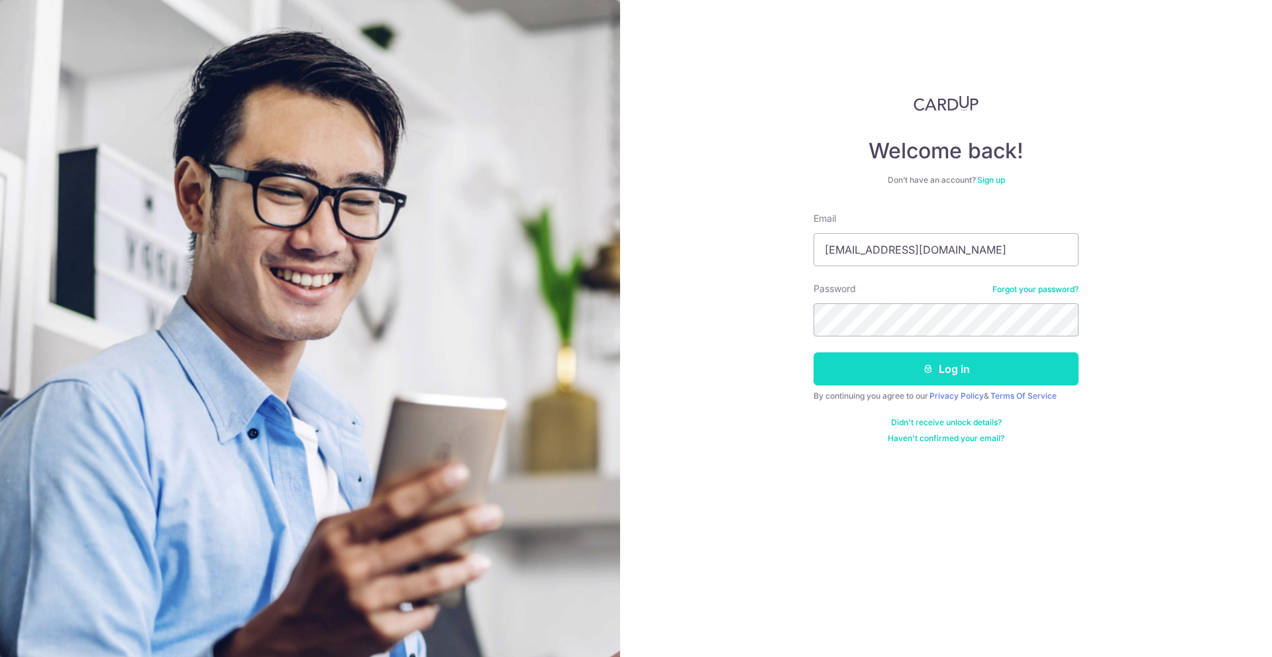
click at [848, 354] on button "Log in" at bounding box center [945, 368] width 265 height 33
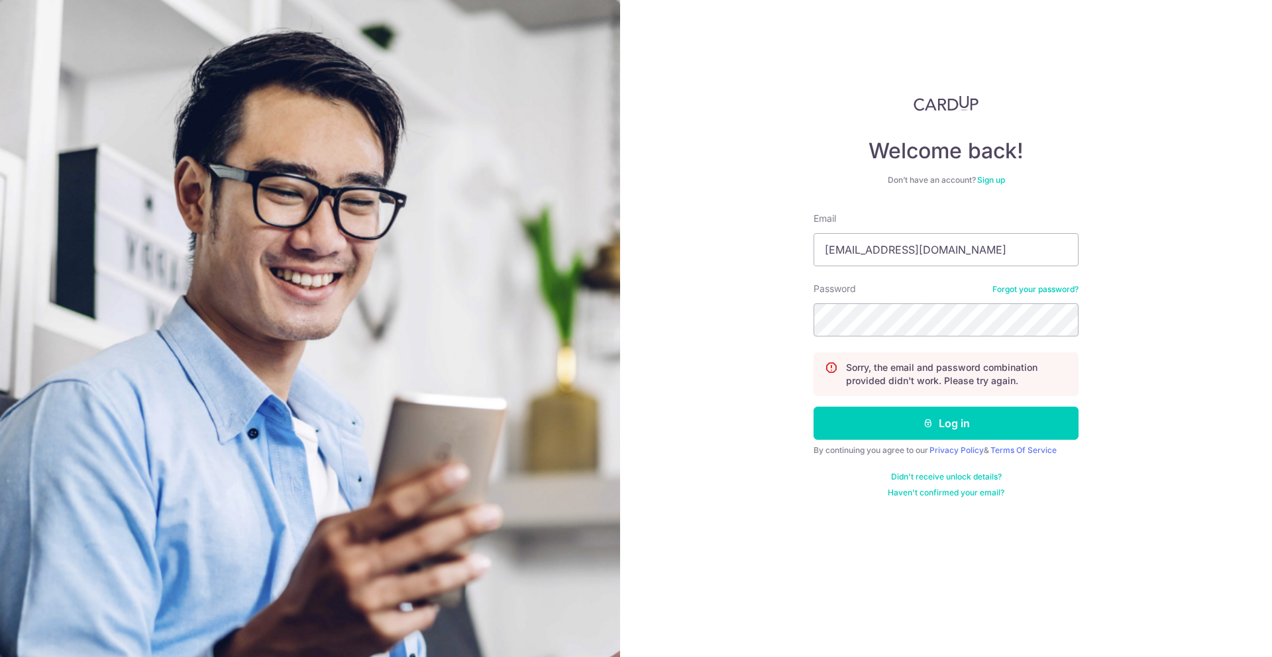
click at [813, 407] on button "Log in" at bounding box center [945, 423] width 265 height 33
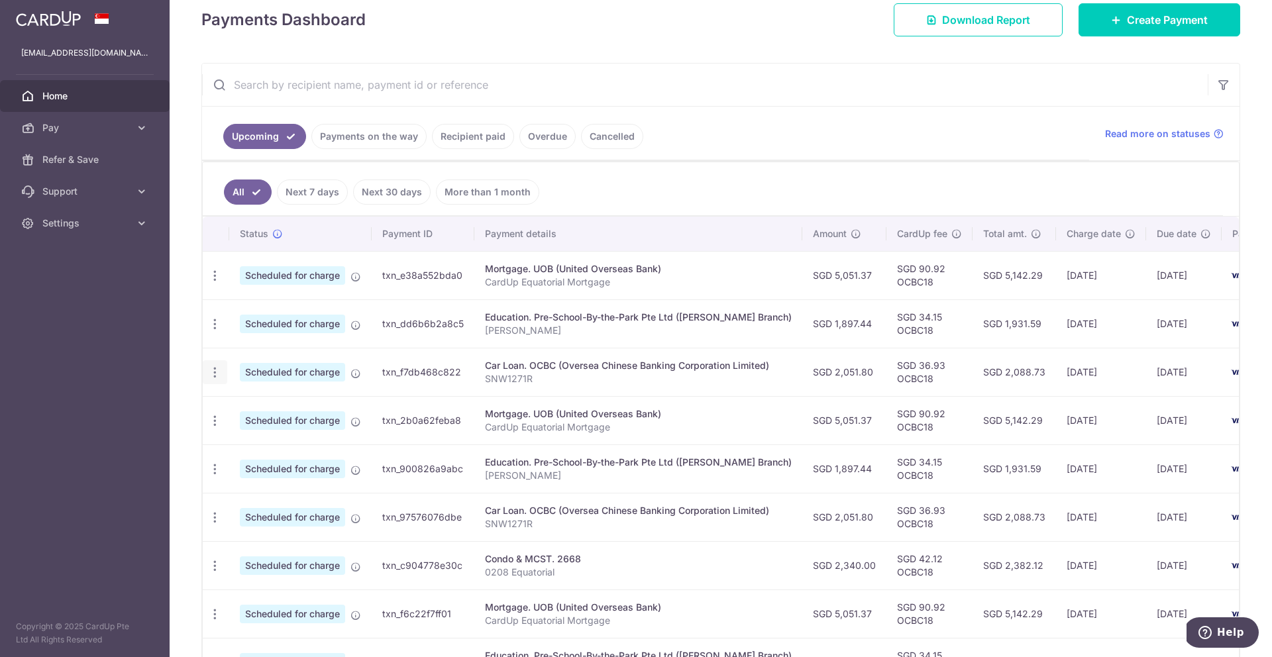
click at [209, 283] on icon "button" at bounding box center [215, 276] width 14 height 14
click at [246, 414] on span "Update payment" at bounding box center [285, 409] width 90 height 16
radio input "true"
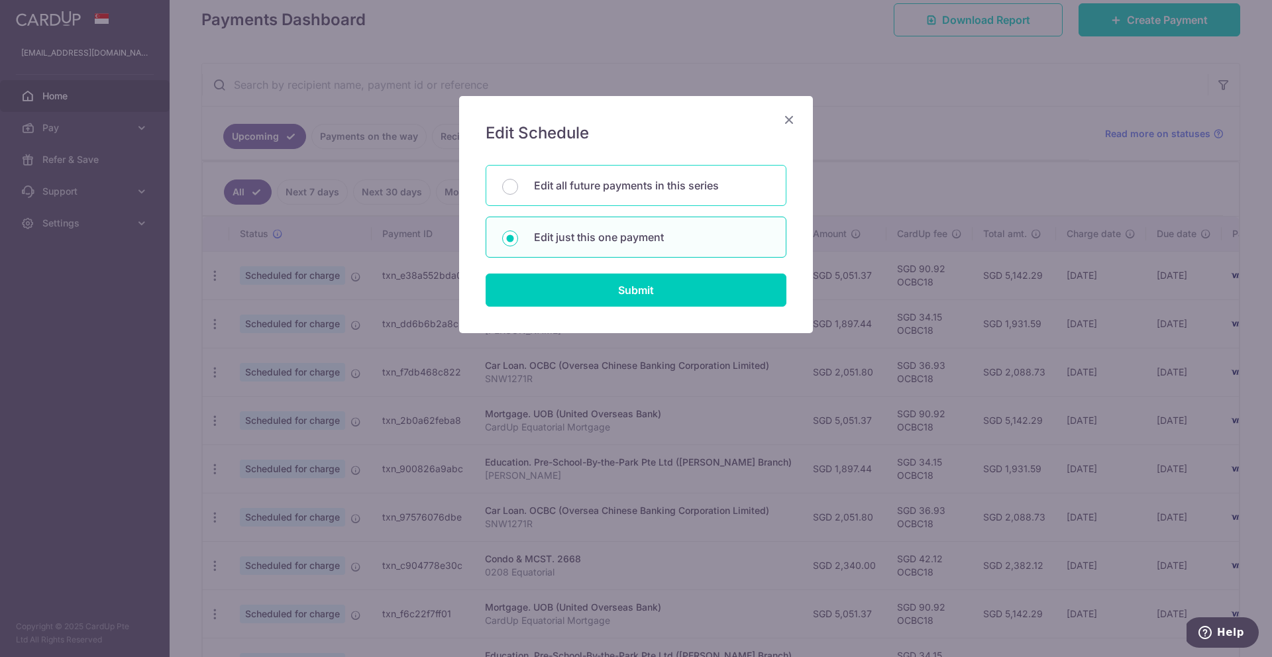
click at [613, 191] on p "Edit all future payments in this series" at bounding box center [652, 186] width 236 height 16
click at [518, 191] on input "Edit all future payments in this series" at bounding box center [510, 187] width 16 height 16
radio input "true"
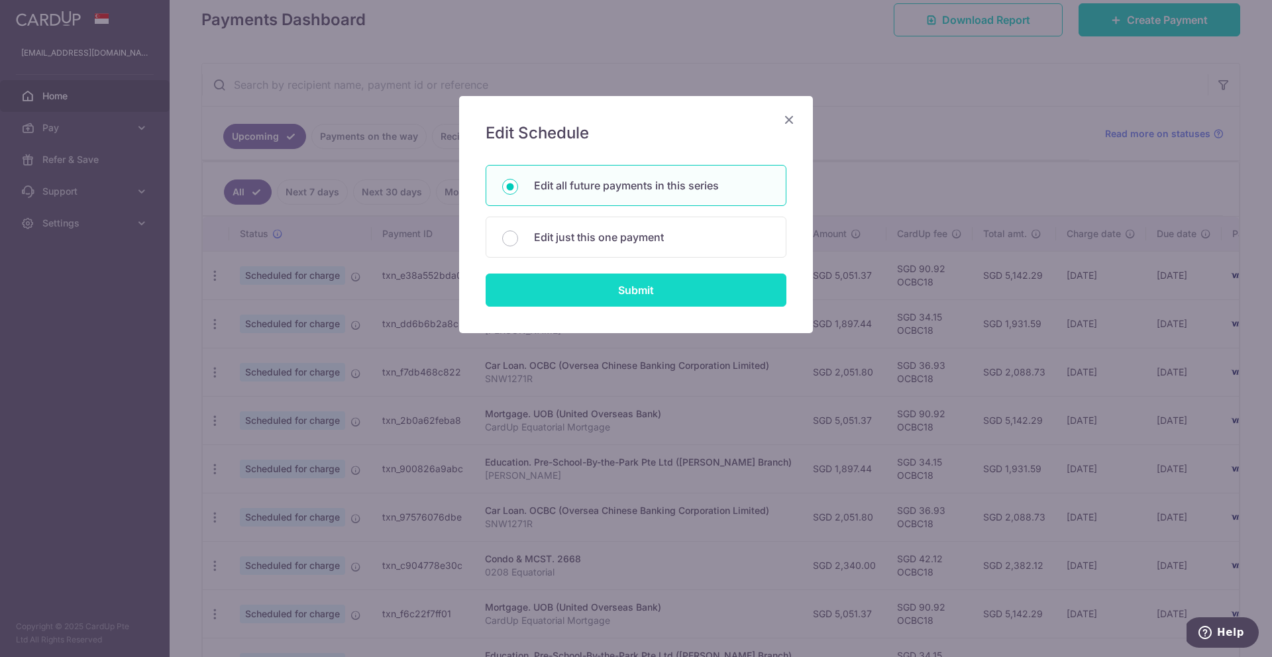
click at [680, 303] on input "Submit" at bounding box center [636, 290] width 301 height 33
radio input "true"
type input "2,051.80"
type input "SNW1271R"
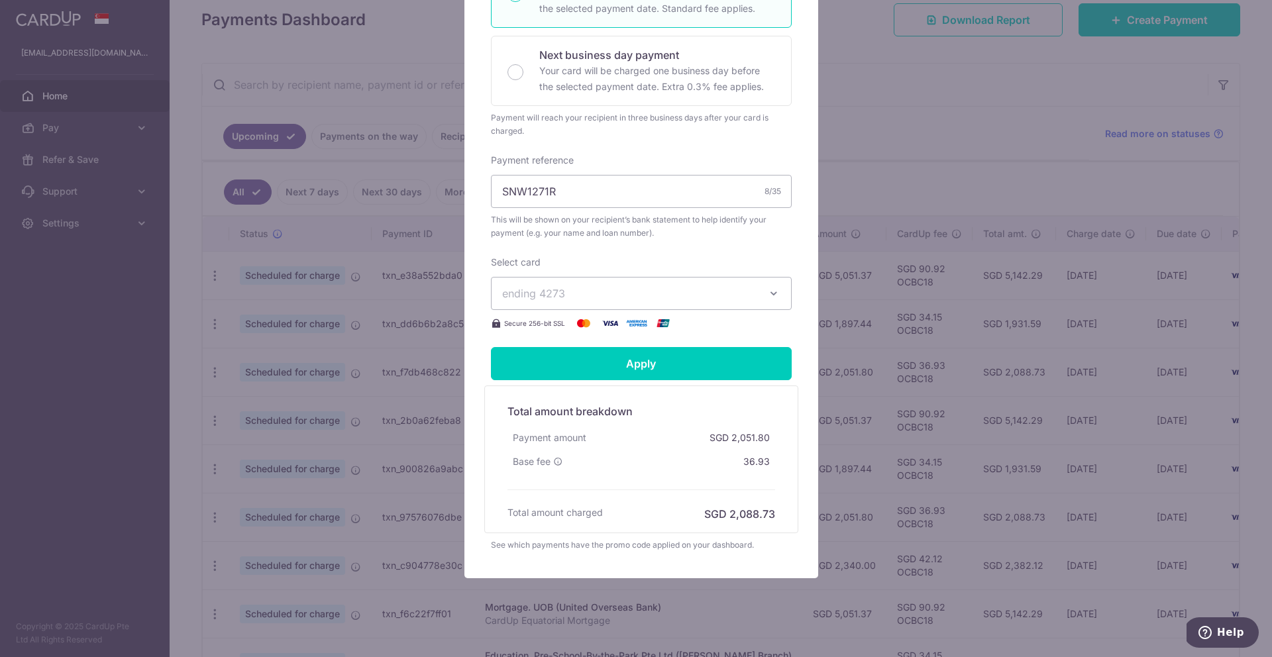
scroll to position [332, 0]
click at [771, 301] on icon "button" at bounding box center [773, 294] width 13 height 13
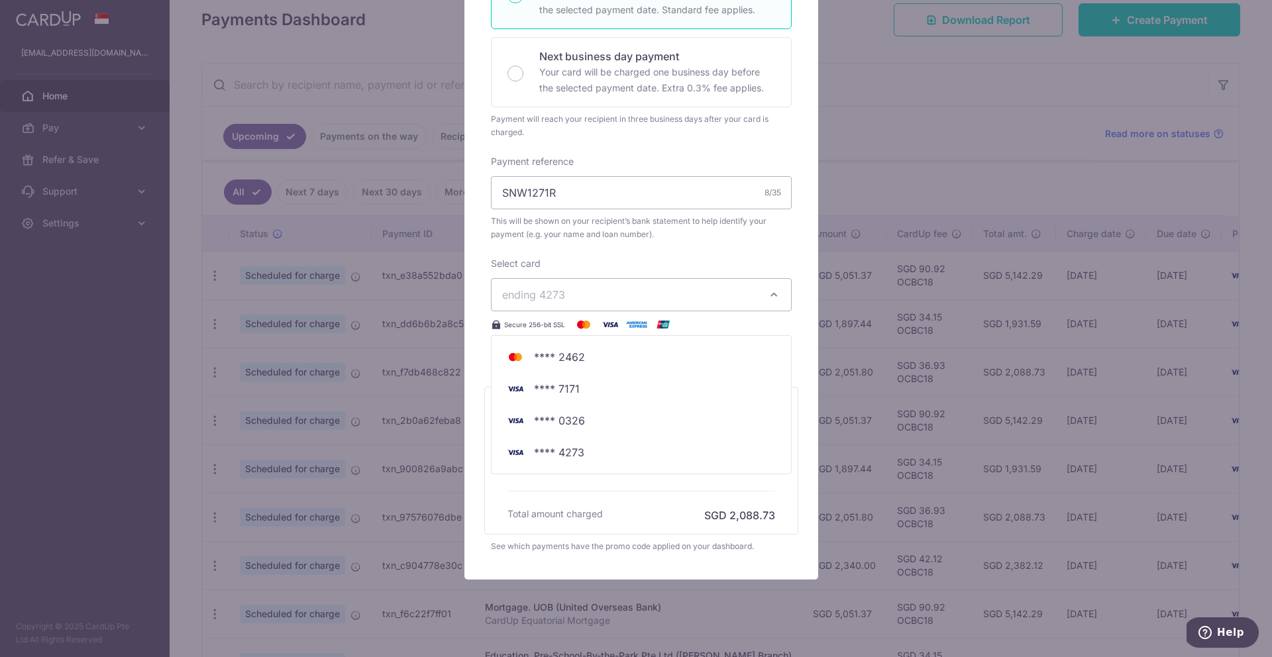
click at [770, 269] on div "Select card ending 4273 **** 2462 **** 7171 **** 0326 **** 4273 Secure 256-bit …" at bounding box center [641, 295] width 301 height 76
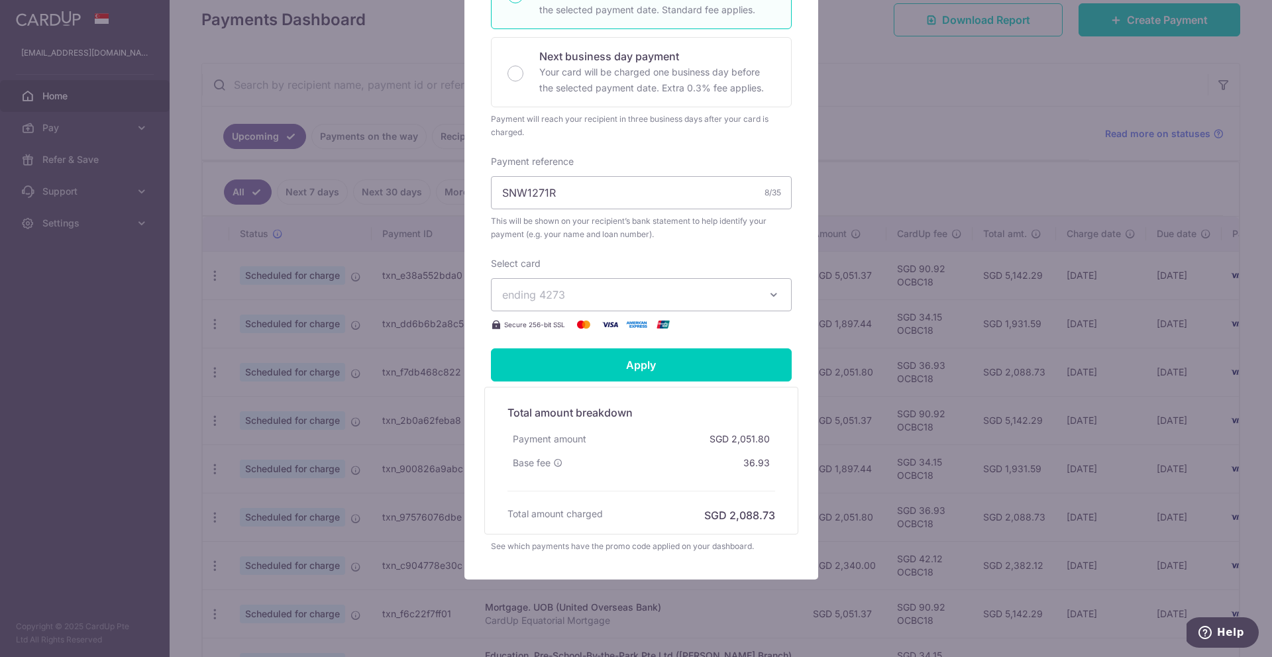
click at [767, 288] on button "ending 4273" at bounding box center [641, 294] width 301 height 33
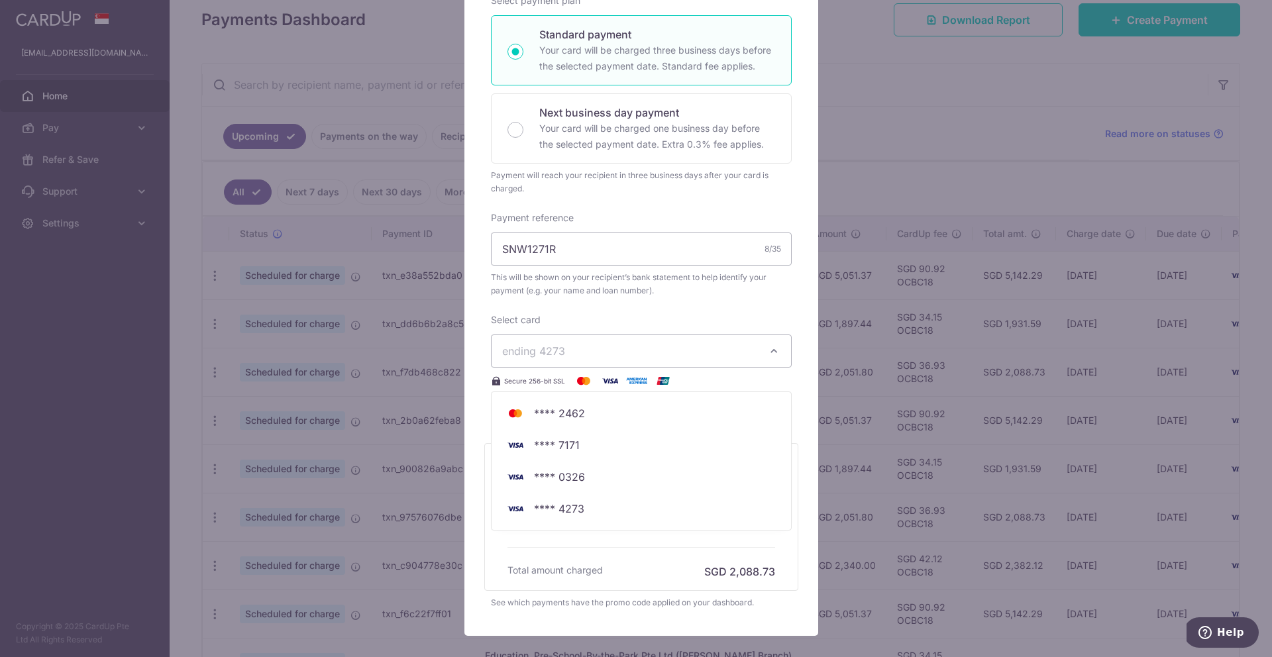
scroll to position [259, 0]
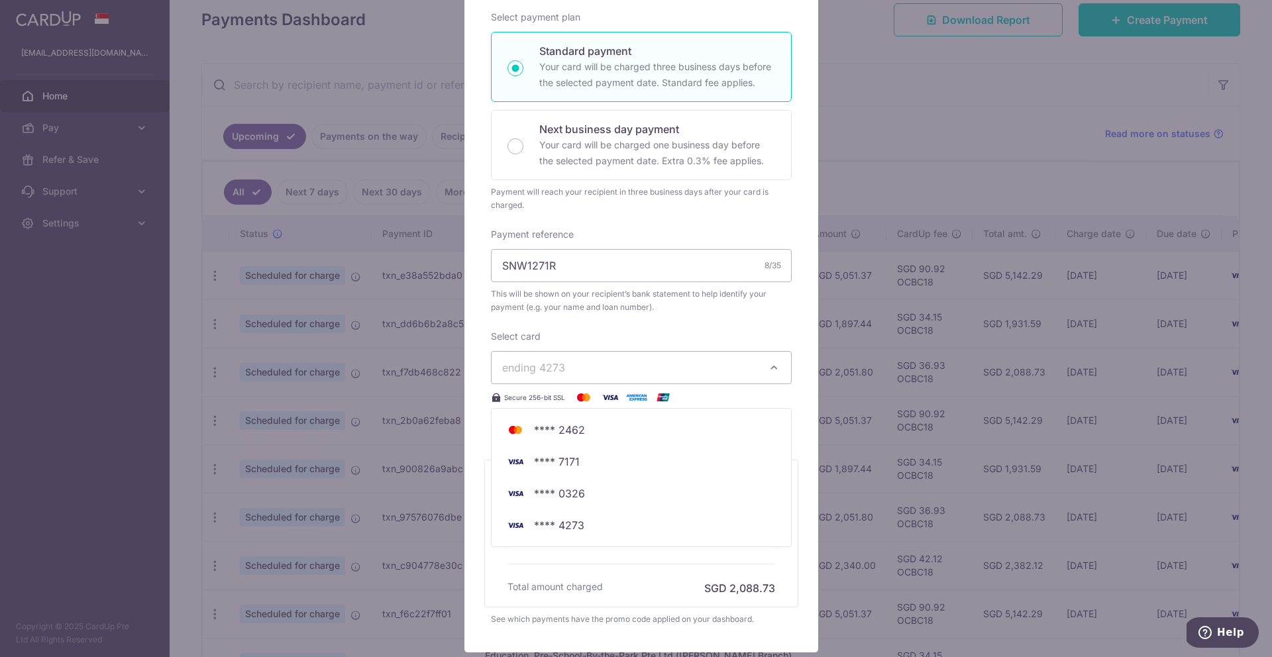
click at [627, 336] on div "Select card ending 4273 **** 2462 **** 7171 **** 0326 **** 4273 Secure 256-bit …" at bounding box center [641, 368] width 301 height 76
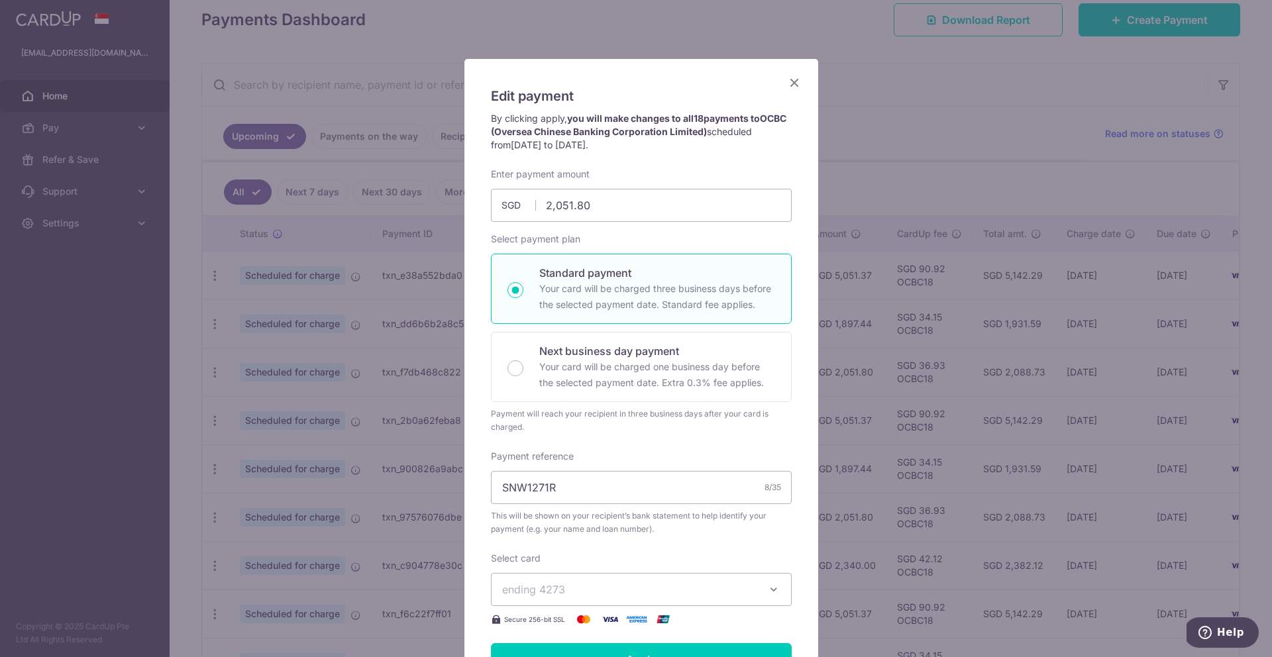
scroll to position [26, 0]
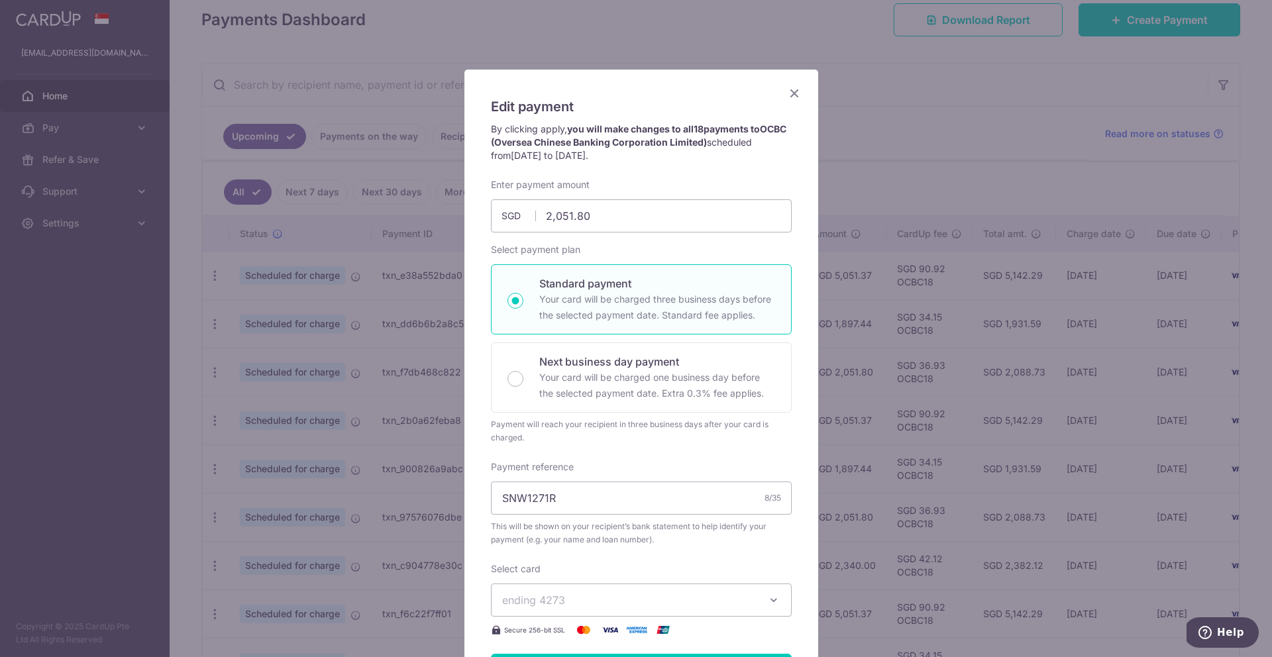
click at [788, 97] on icon "Close" at bounding box center [794, 93] width 16 height 17
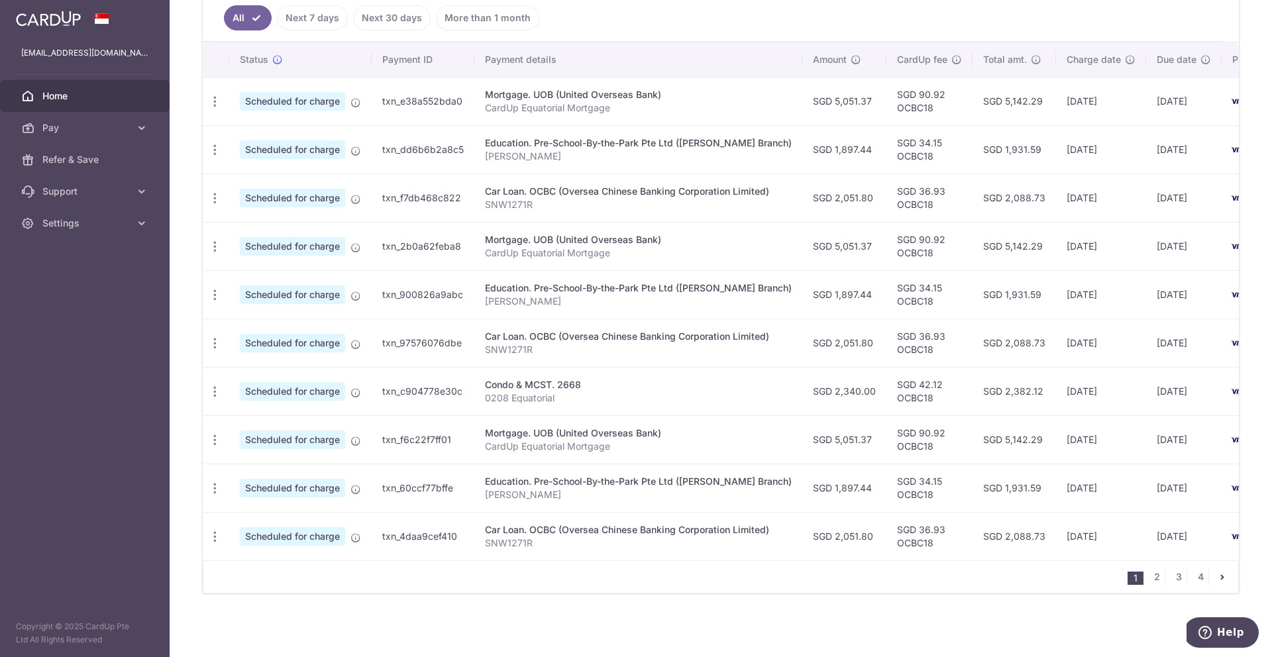
scroll to position [92, 0]
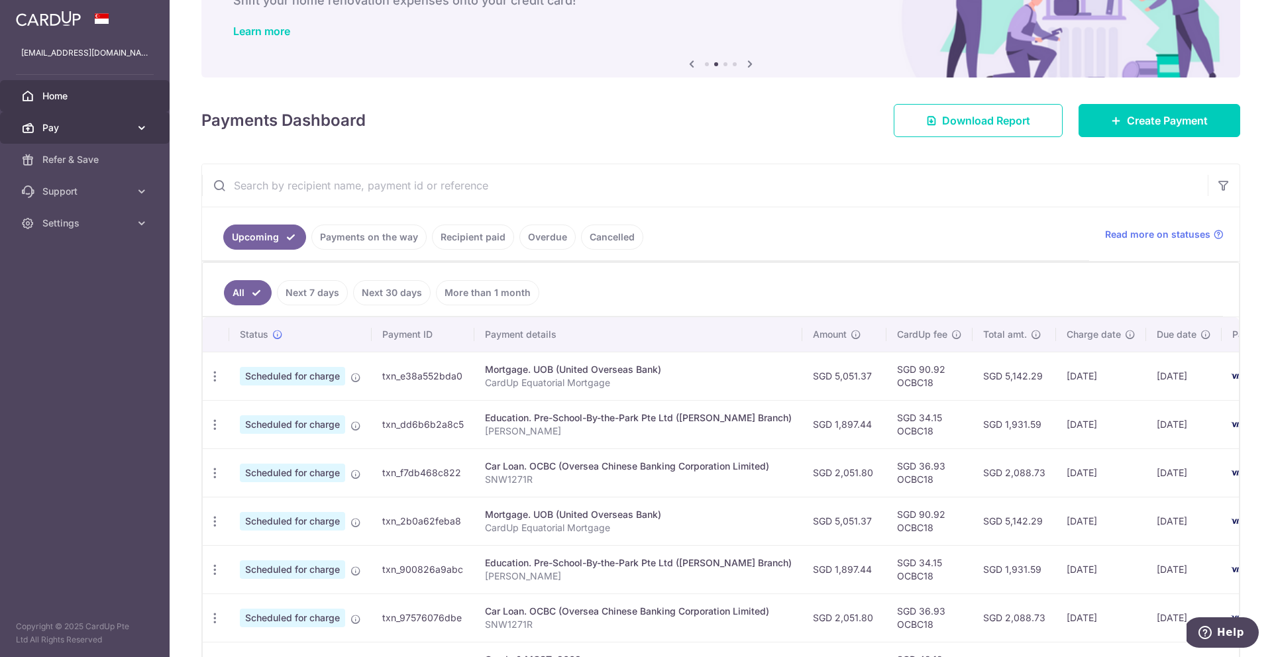
click at [128, 127] on span "Pay" at bounding box center [85, 127] width 87 height 13
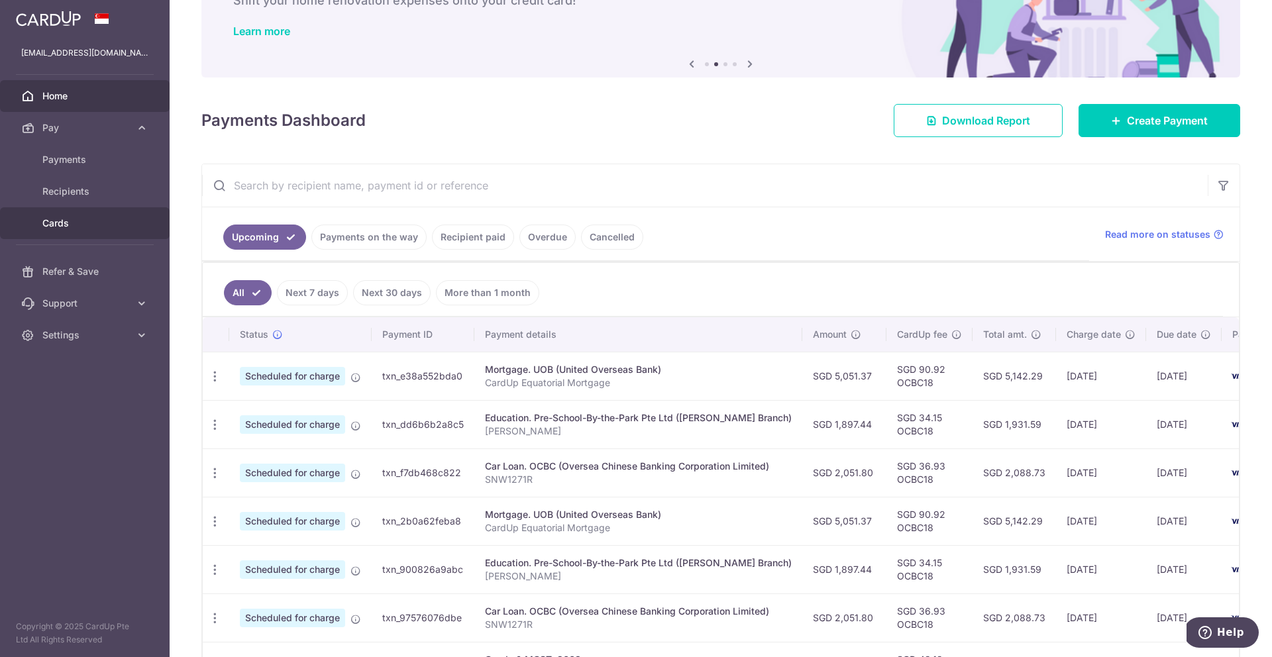
click at [64, 225] on span "Cards" at bounding box center [85, 223] width 87 height 13
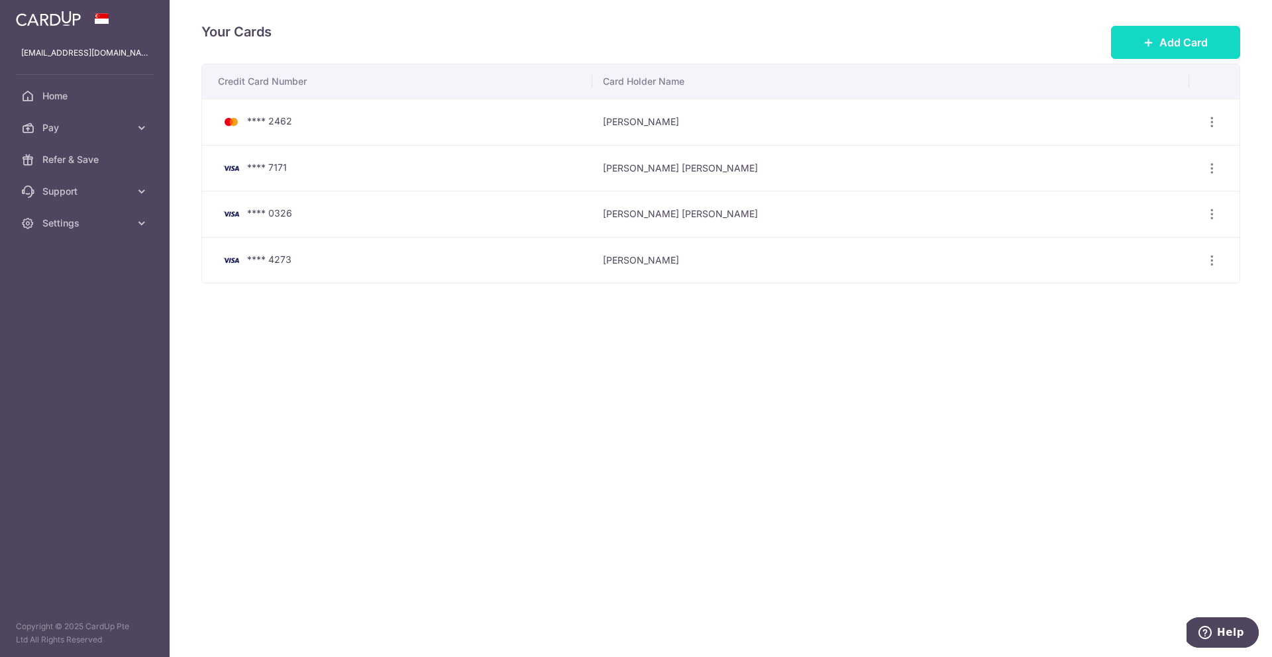
click at [1187, 41] on span "Add Card" at bounding box center [1183, 42] width 48 height 16
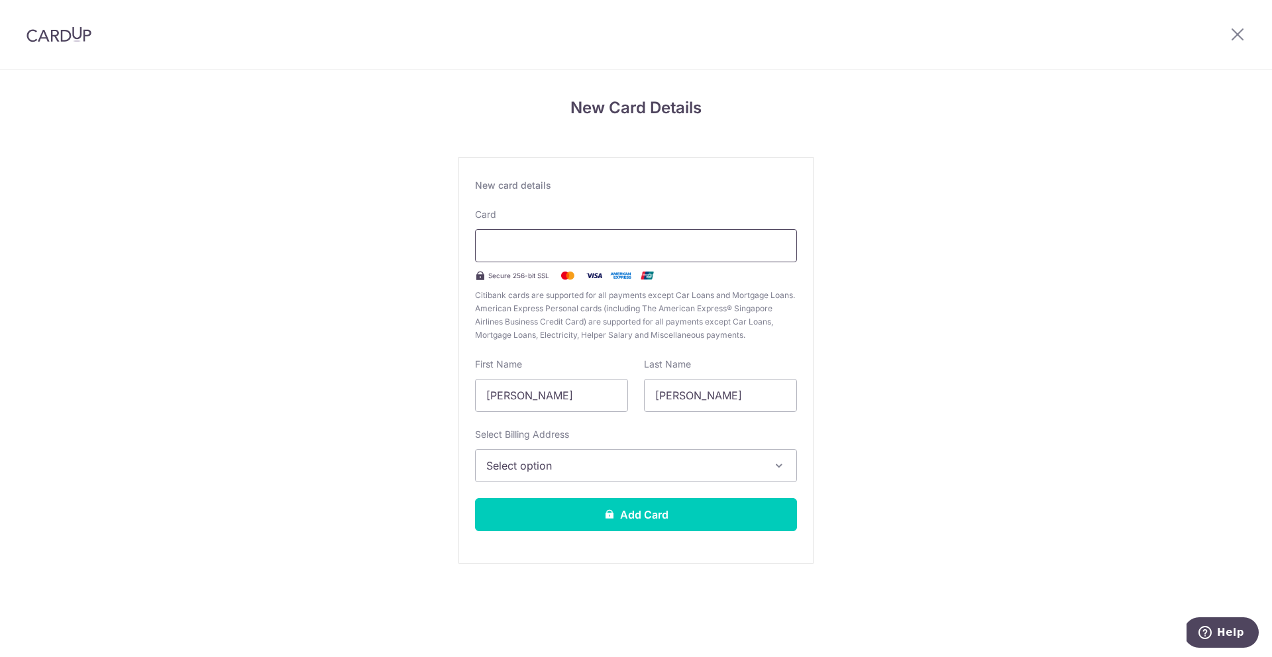
click at [603, 256] on div at bounding box center [636, 245] width 322 height 33
click at [1049, 281] on div "New Card Details New card details Card Secure 256-bit SSL Citibank cards are su…" at bounding box center [636, 348] width 1272 height 556
click at [1070, 354] on div "New Card Details New card details Card Secure 256-bit SSL Citibank cards are su…" at bounding box center [636, 348] width 1272 height 556
click at [1053, 269] on div "New Card Details New card details Card Secure 256-bit SSL Citibank cards are su…" at bounding box center [636, 348] width 1272 height 556
click at [1237, 32] on icon at bounding box center [1237, 34] width 16 height 17
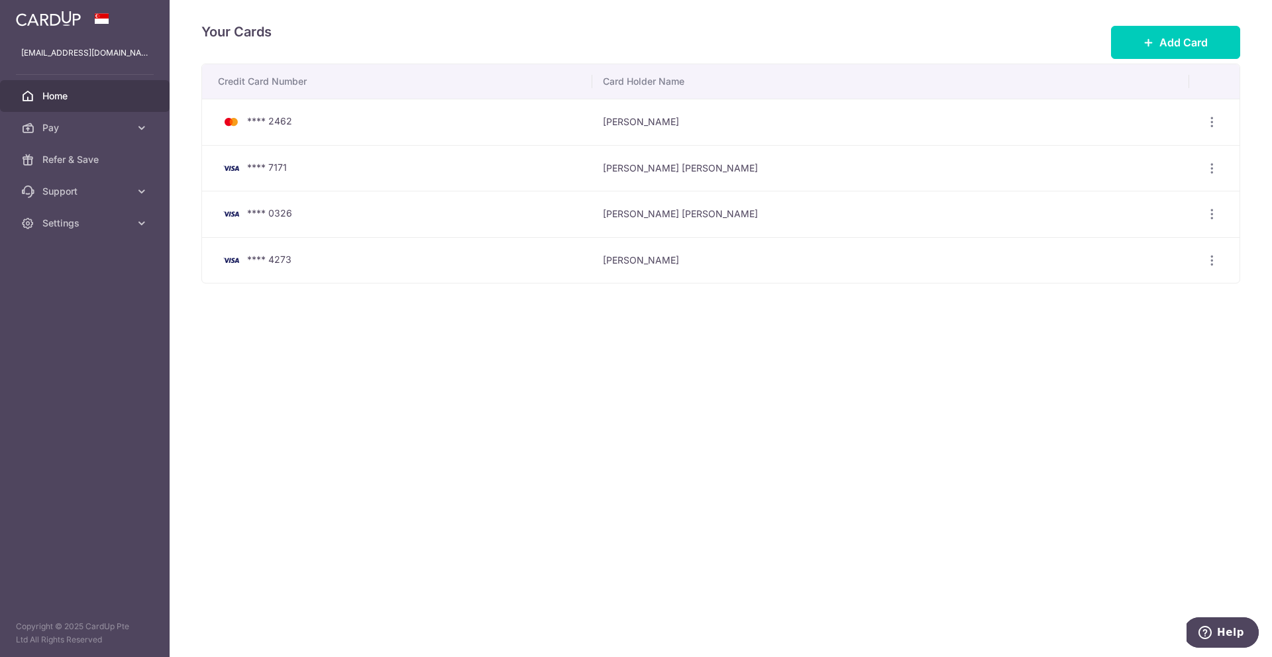
click at [69, 101] on span "Home" at bounding box center [85, 95] width 87 height 13
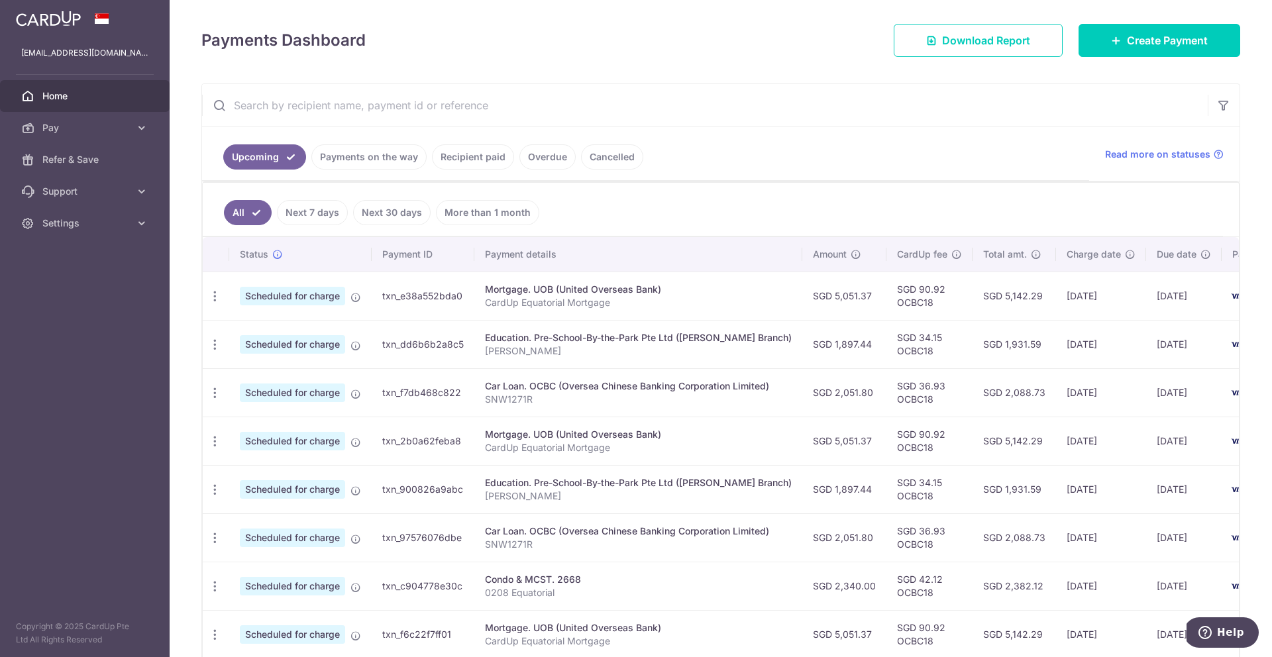
scroll to position [180, 0]
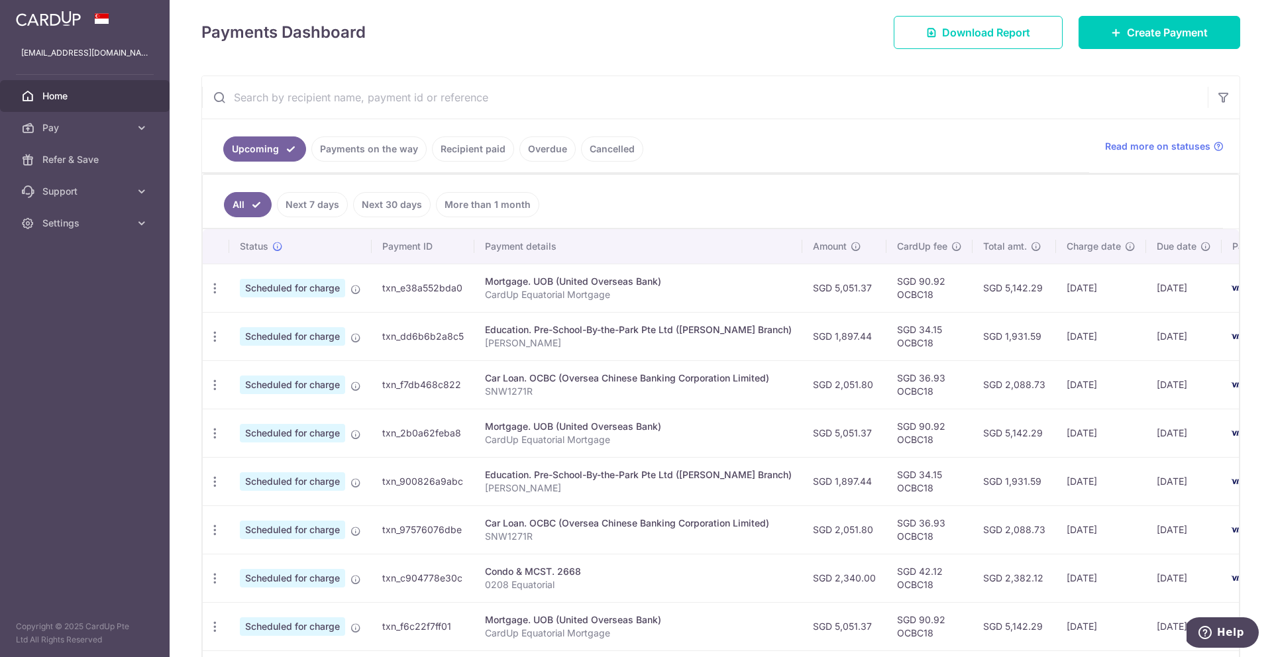
drag, startPoint x: 813, startPoint y: 384, endPoint x: 850, endPoint y: 384, distance: 37.8
click at [850, 384] on td "SGD 2,051.80" at bounding box center [844, 384] width 84 height 48
copy td "2,051.80"
click at [1031, 188] on ul "All Next 7 days Next 30 days More than 1 month" at bounding box center [713, 202] width 1020 height 54
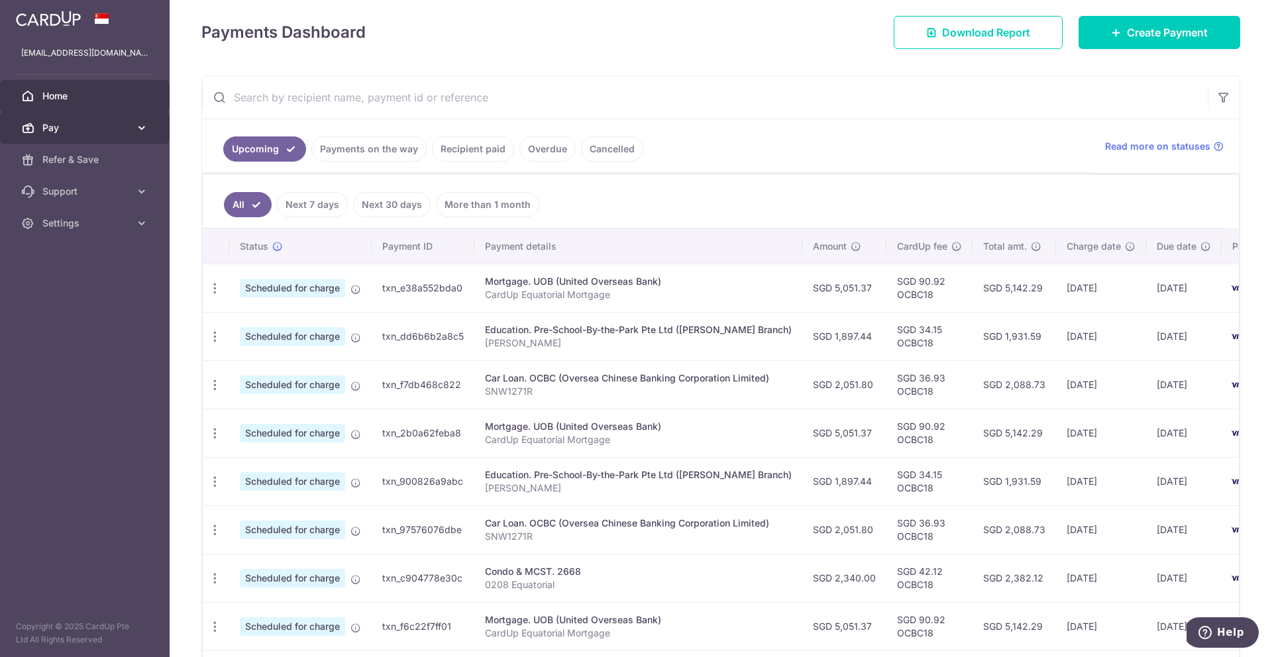
click at [116, 127] on span "Pay" at bounding box center [85, 127] width 87 height 13
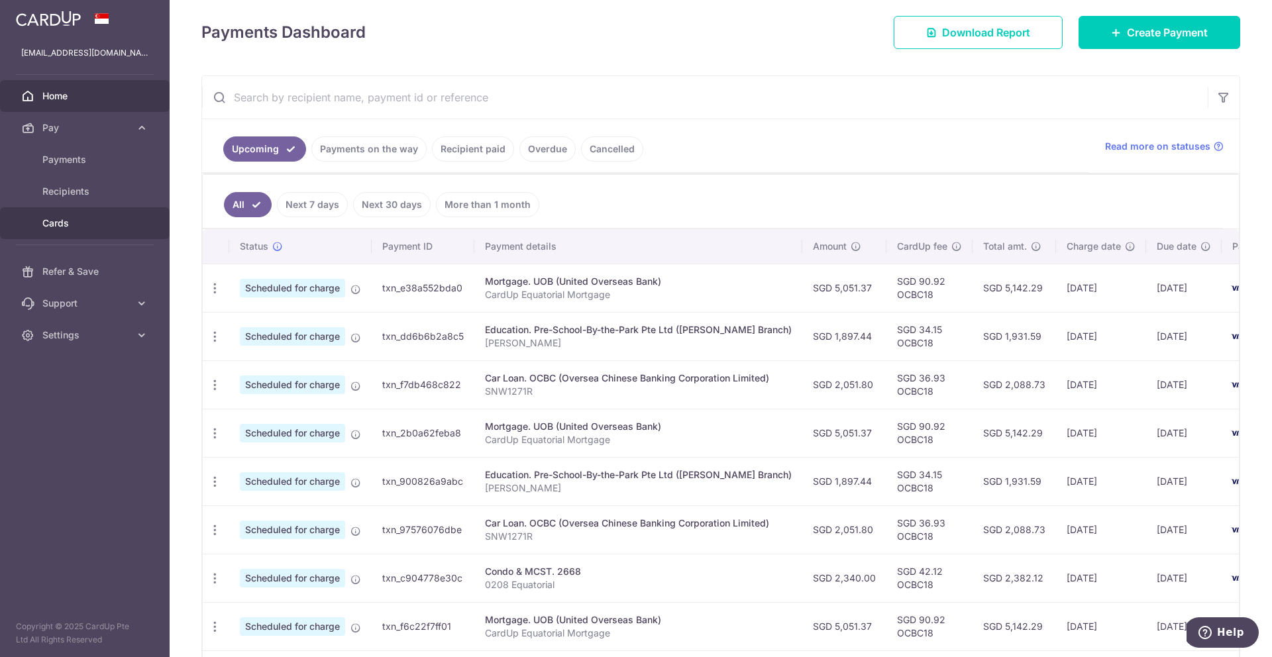
click at [73, 220] on span "Cards" at bounding box center [85, 223] width 87 height 13
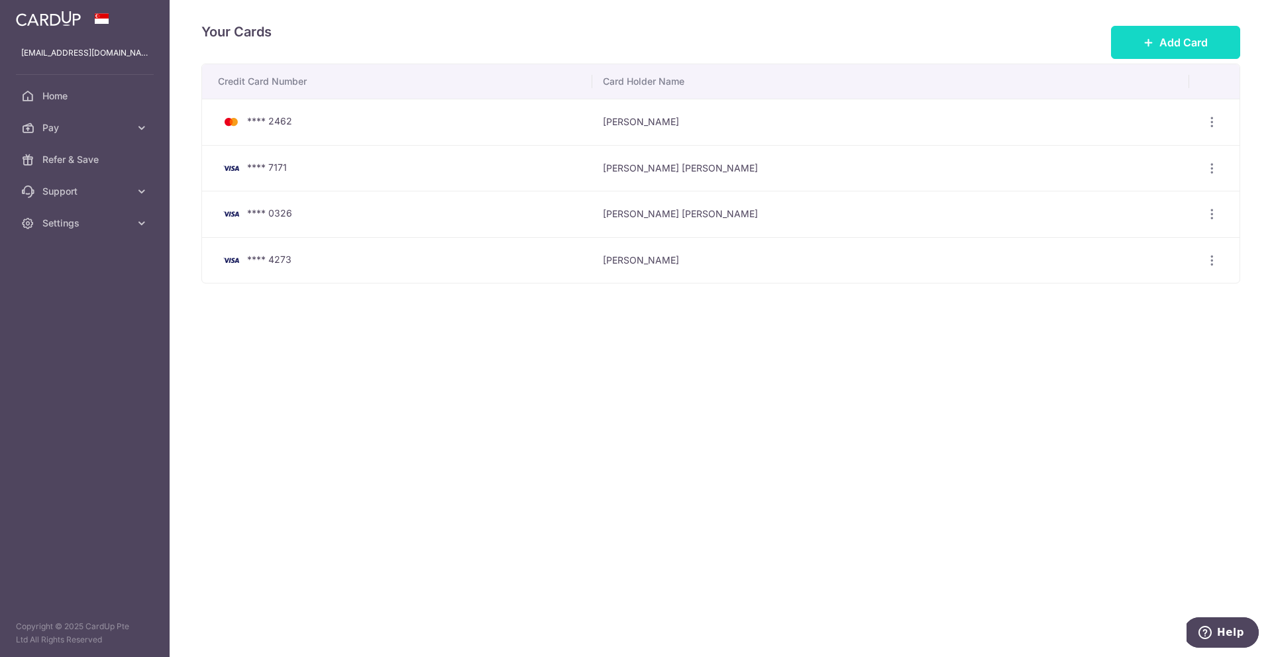
click at [1154, 43] on button "Add Card" at bounding box center [1175, 42] width 129 height 33
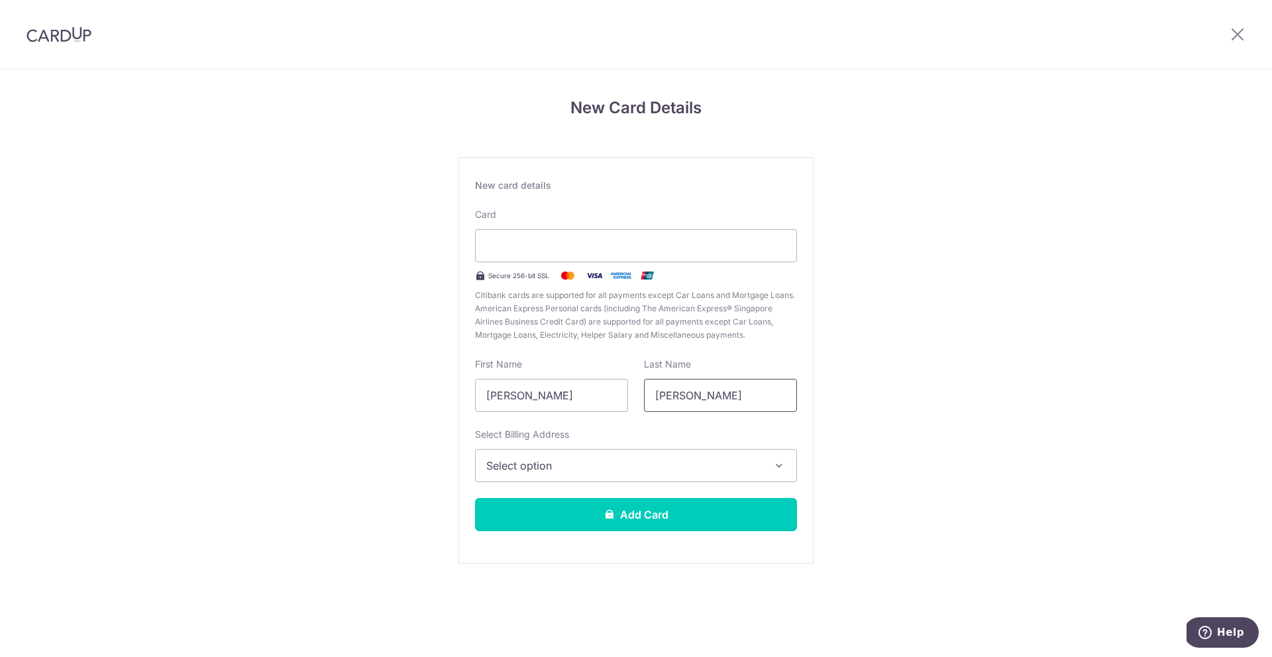
click at [708, 411] on input "John" at bounding box center [720, 395] width 153 height 33
click at [692, 473] on span "Select option" at bounding box center [624, 466] width 276 height 16
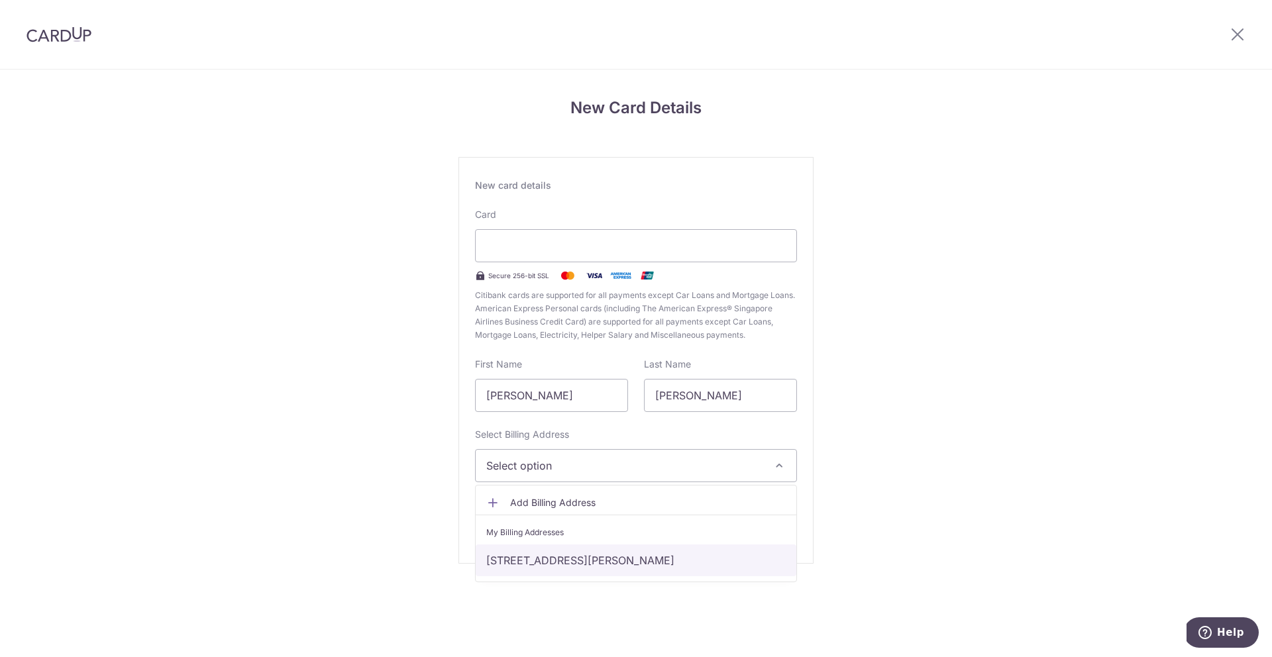
click at [686, 554] on link "151 Stevens Road #02-08, Singapore, Singapore-257872" at bounding box center [636, 560] width 321 height 32
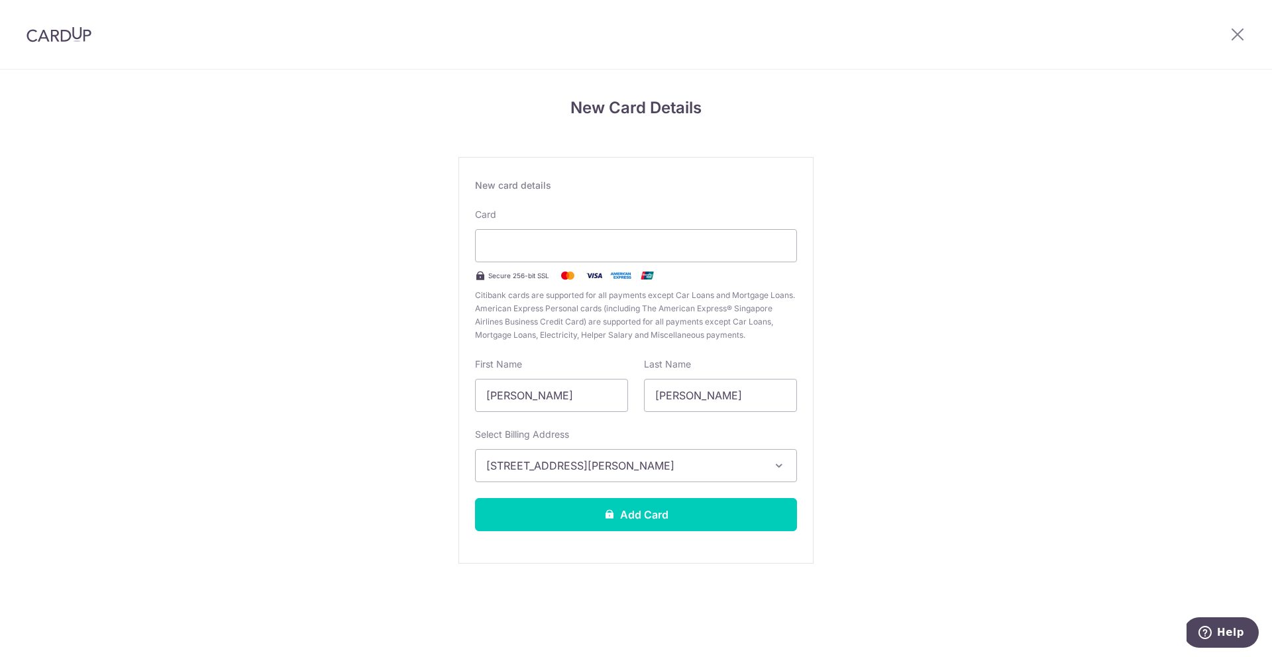
drag, startPoint x: 1043, startPoint y: 528, endPoint x: 1017, endPoint y: 527, distance: 25.8
click at [1042, 528] on div "New Card Details New card details Card Secure 256-bit SSL Citibank cards are su…" at bounding box center [636, 348] width 1272 height 556
click at [659, 503] on button "Add Card" at bounding box center [636, 514] width 322 height 33
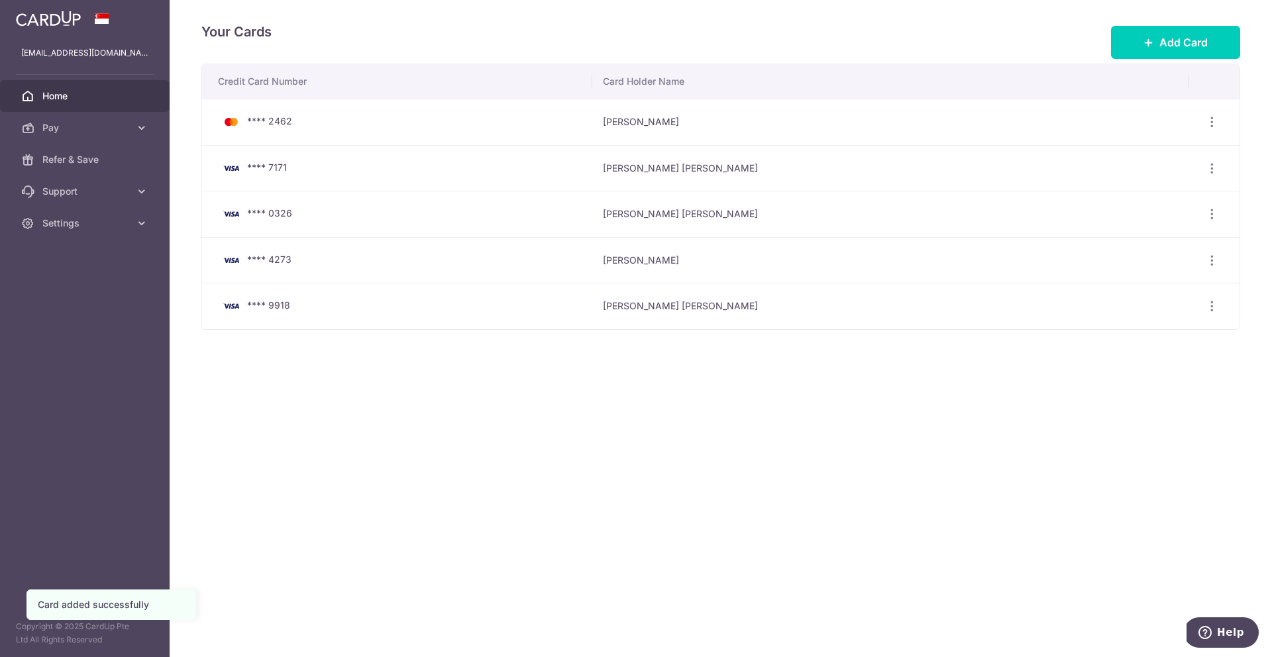
click at [71, 101] on span "Home" at bounding box center [85, 95] width 87 height 13
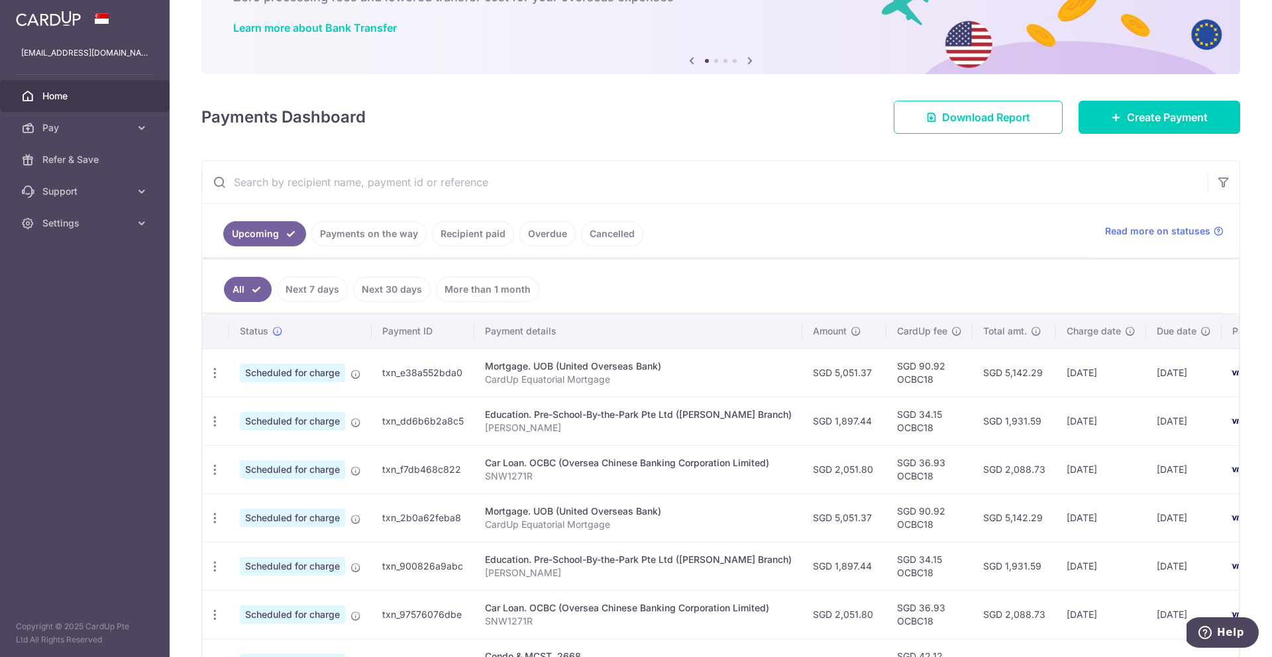
scroll to position [113, 0]
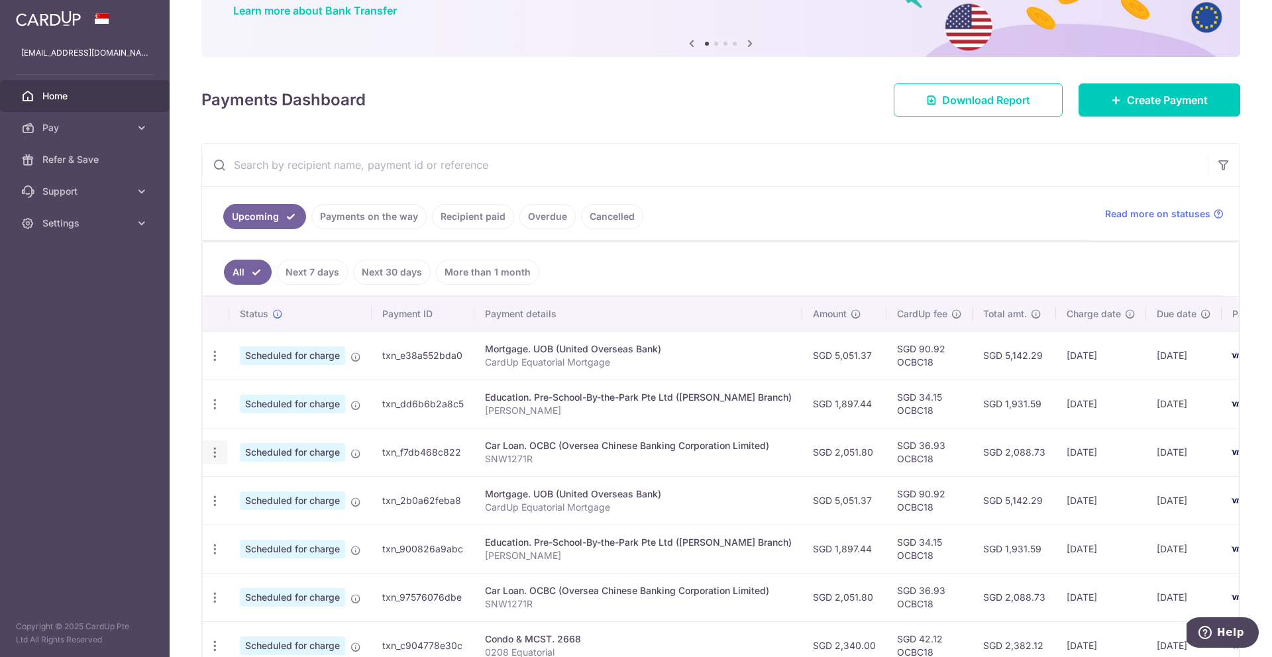
click at [211, 363] on icon "button" at bounding box center [215, 356] width 14 height 14
click at [252, 484] on span "Update payment" at bounding box center [285, 489] width 90 height 16
radio input "true"
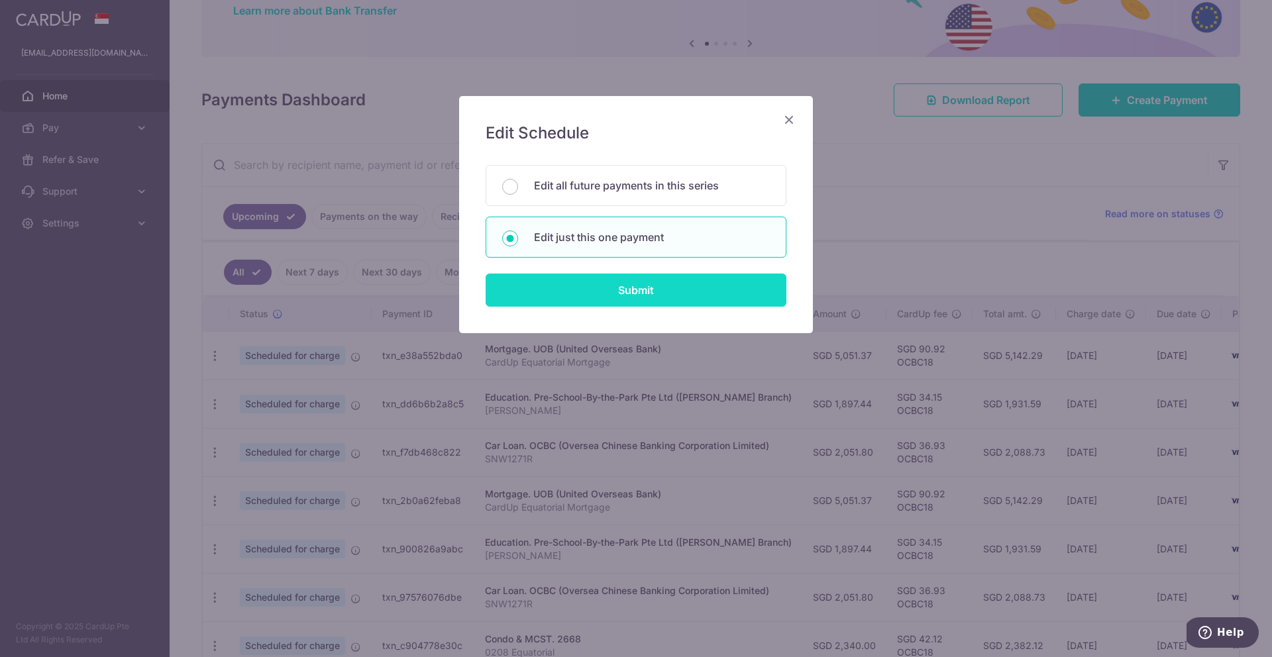
click at [684, 297] on input "Submit" at bounding box center [636, 290] width 301 height 33
radio input "true"
type input "2,051.80"
type input "[DATE]"
type input "SNW1271R"
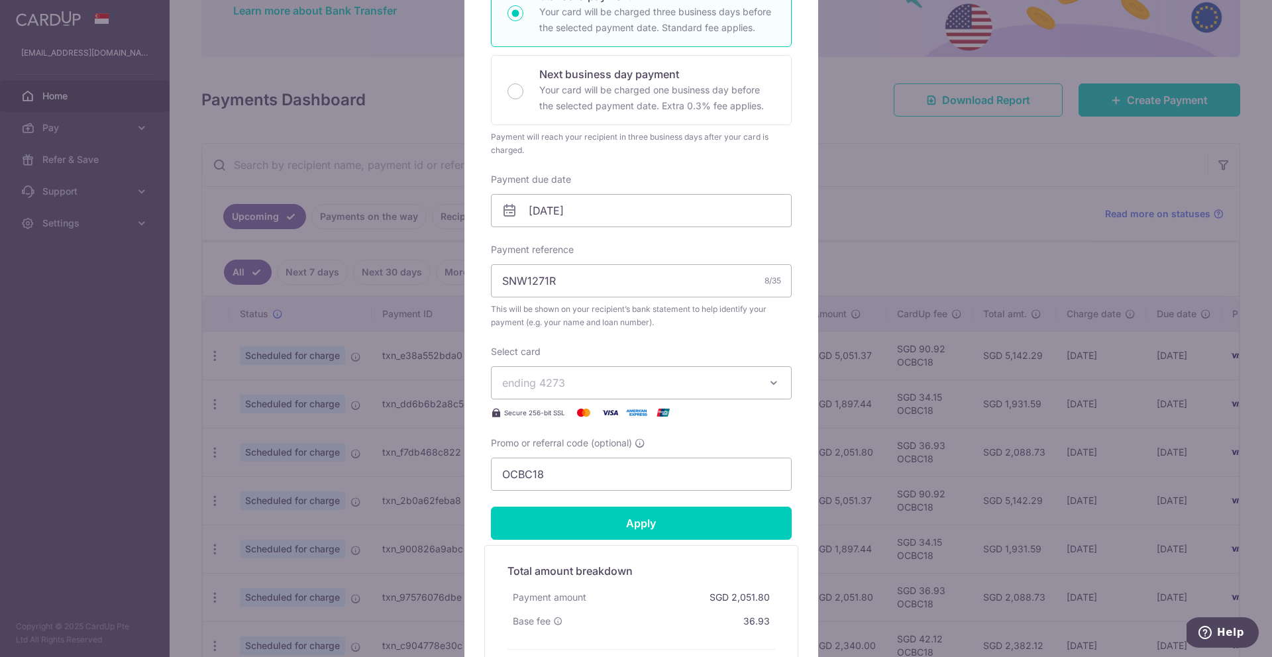
scroll to position [384, 0]
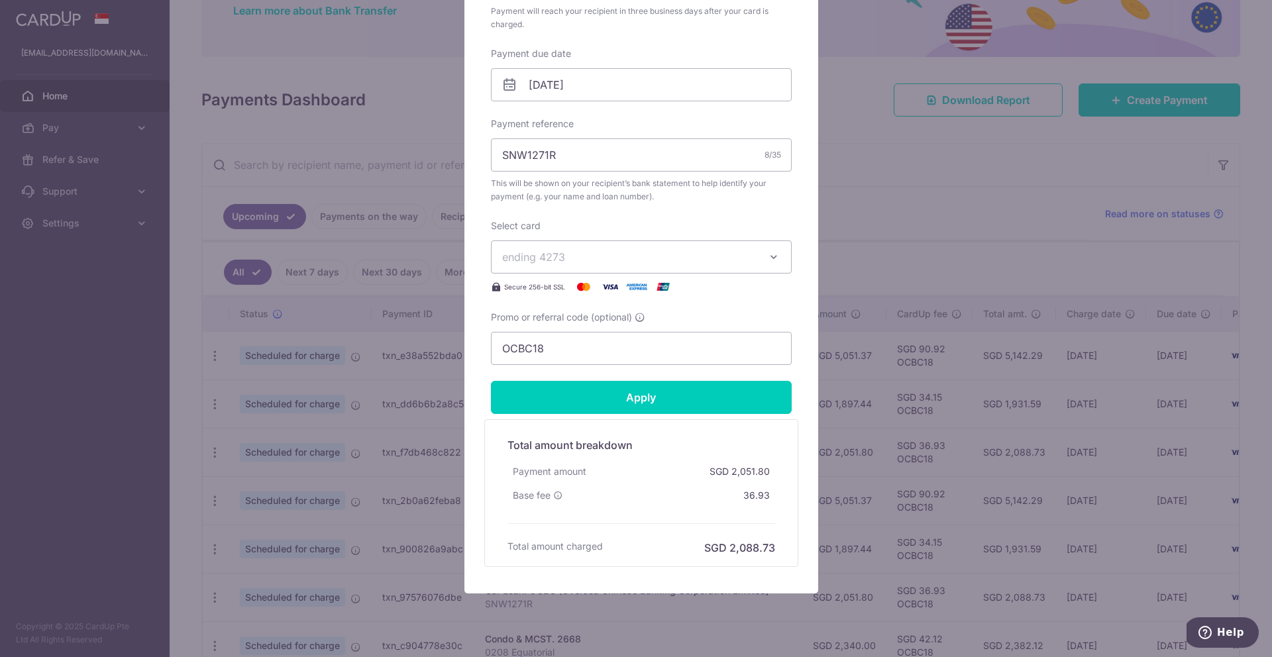
click at [648, 264] on span "ending 4273" at bounding box center [629, 257] width 254 height 16
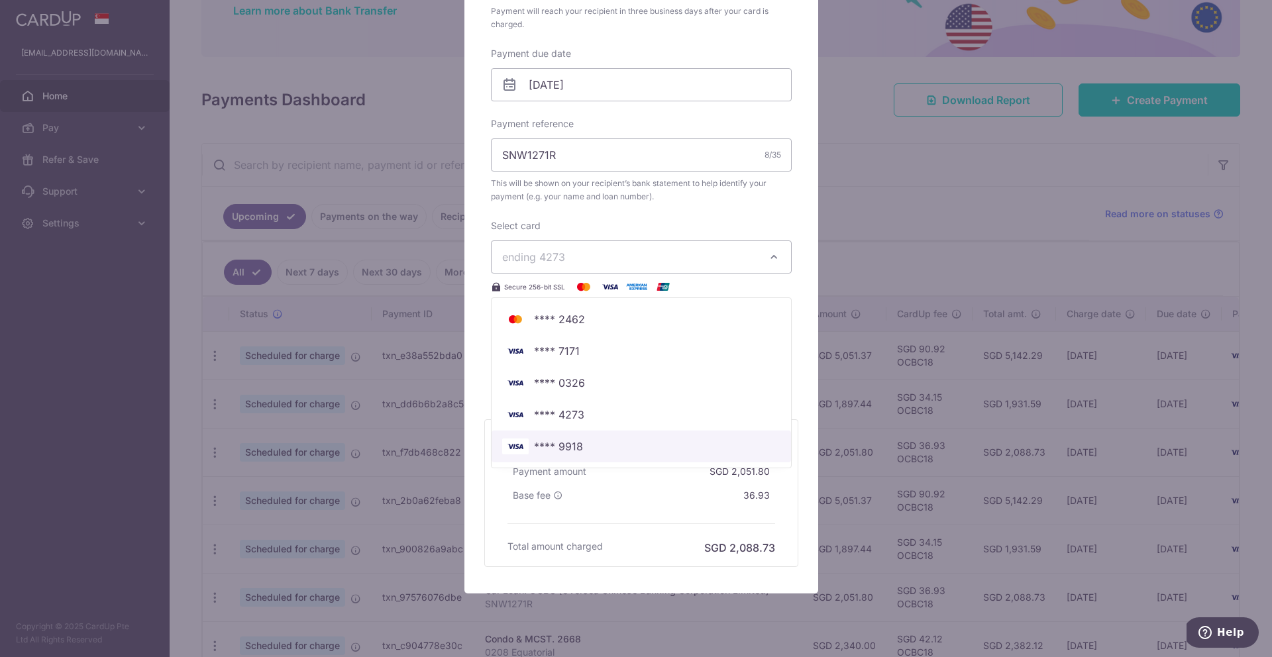
click at [654, 444] on span "**** 9918" at bounding box center [641, 446] width 278 height 16
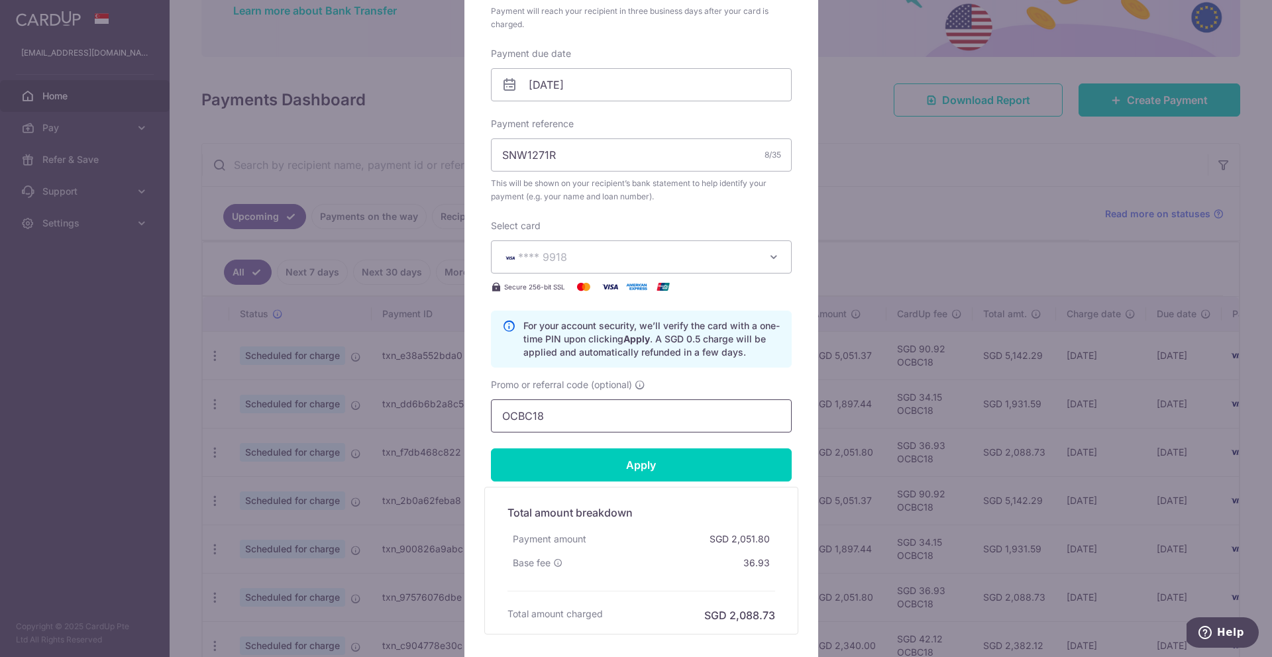
drag, startPoint x: 655, startPoint y: 415, endPoint x: 662, endPoint y: 415, distance: 7.3
click at [655, 415] on input "OCBC18" at bounding box center [641, 415] width 301 height 33
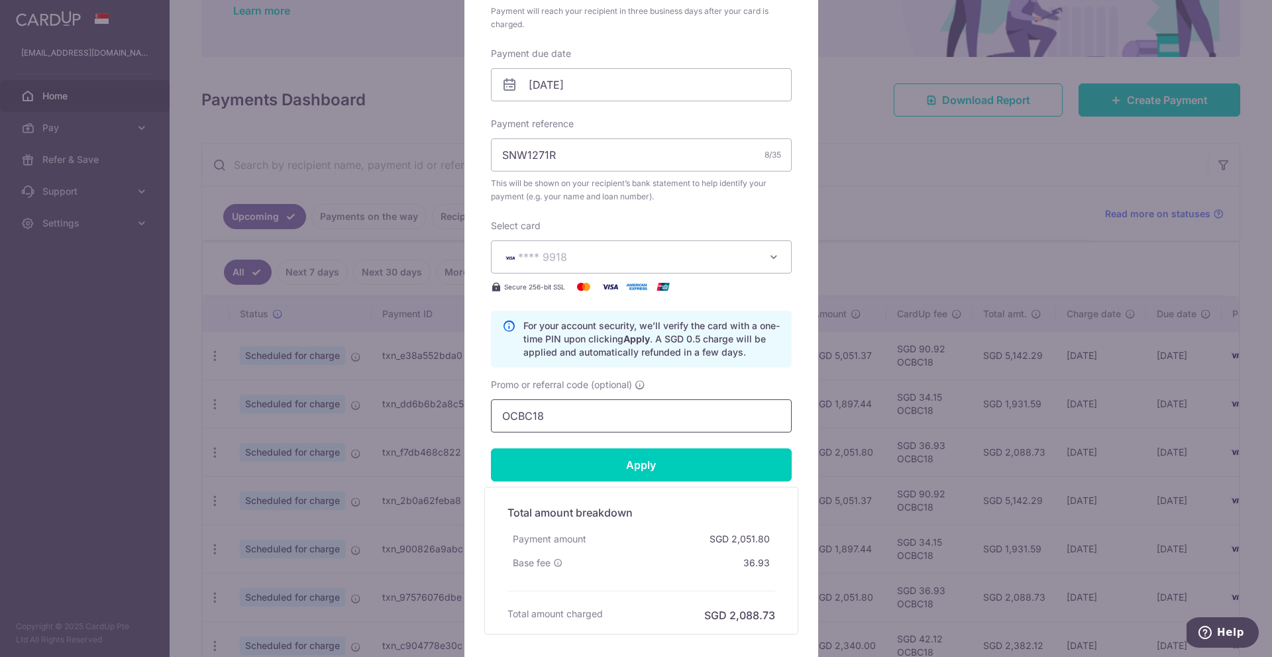
paste input "REC185"
type input "REC185"
click at [629, 461] on input "Apply" at bounding box center [641, 464] width 301 height 33
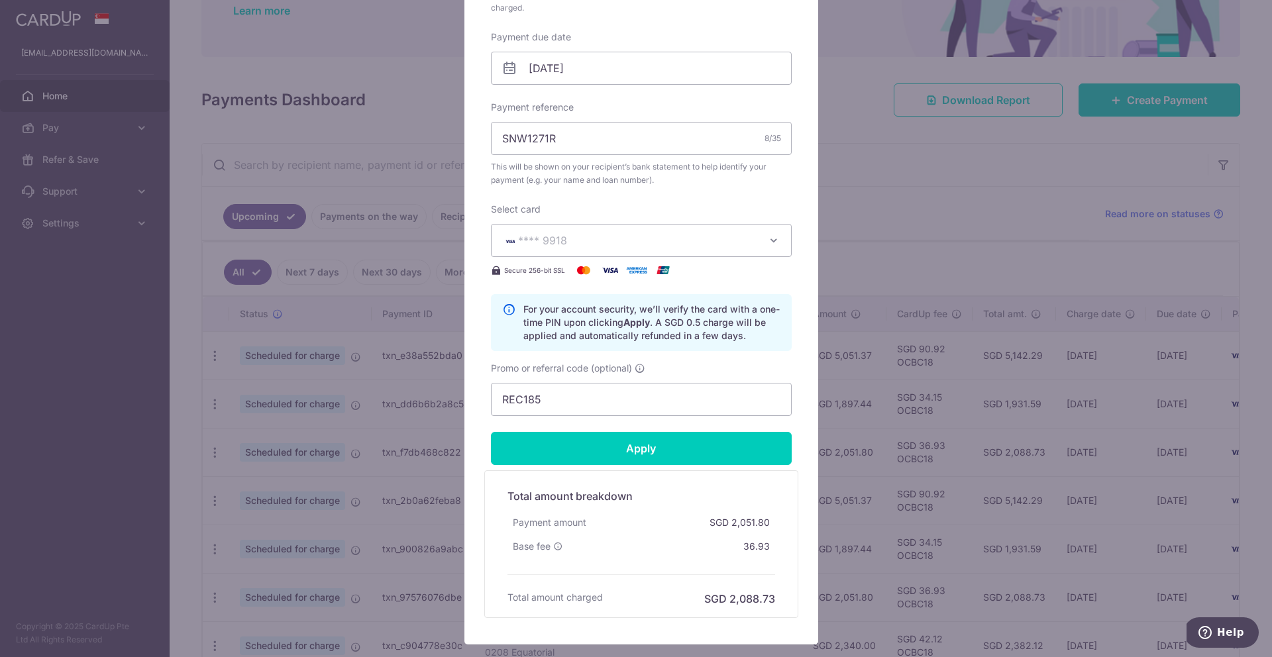
scroll to position [484, 0]
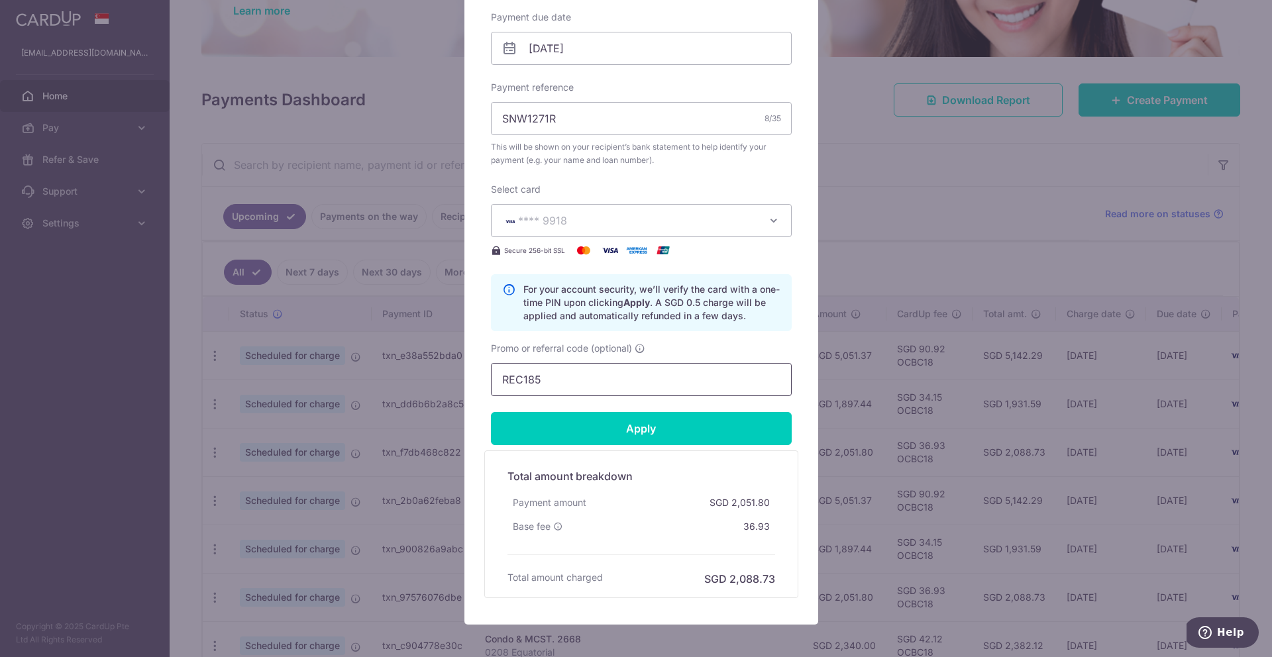
type input "Successfully Applied"
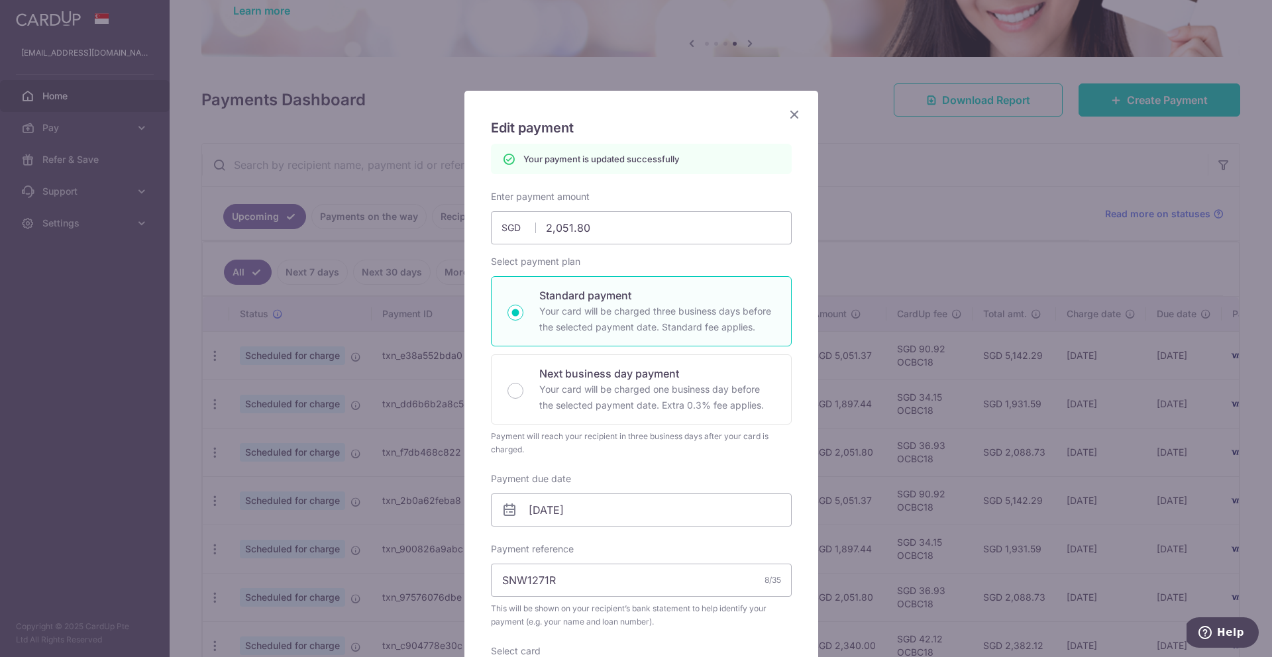
scroll to position [0, 0]
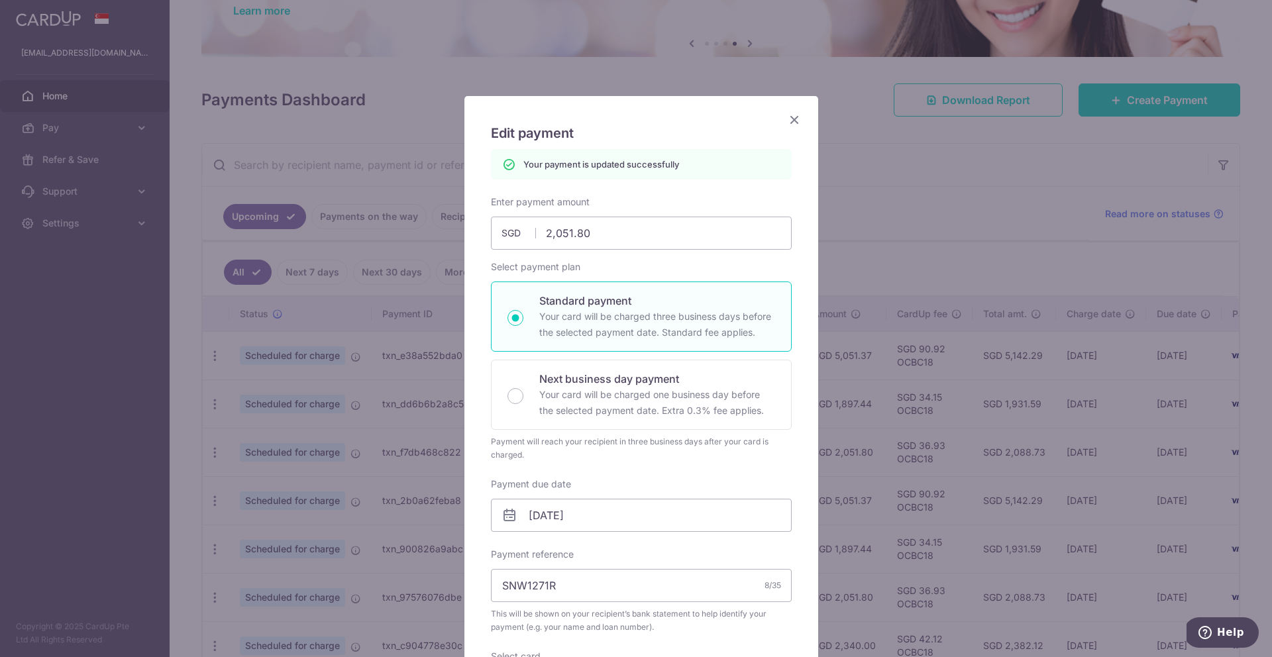
click at [793, 127] on icon "Close" at bounding box center [794, 119] width 16 height 17
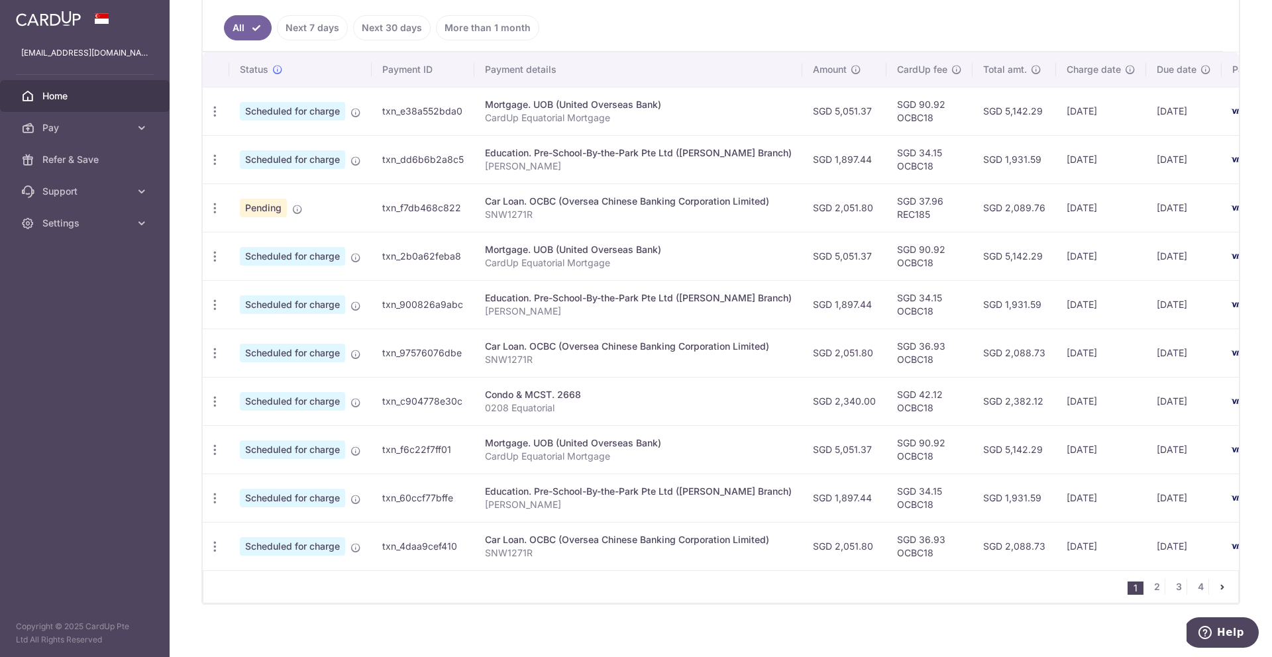
scroll to position [374, 0]
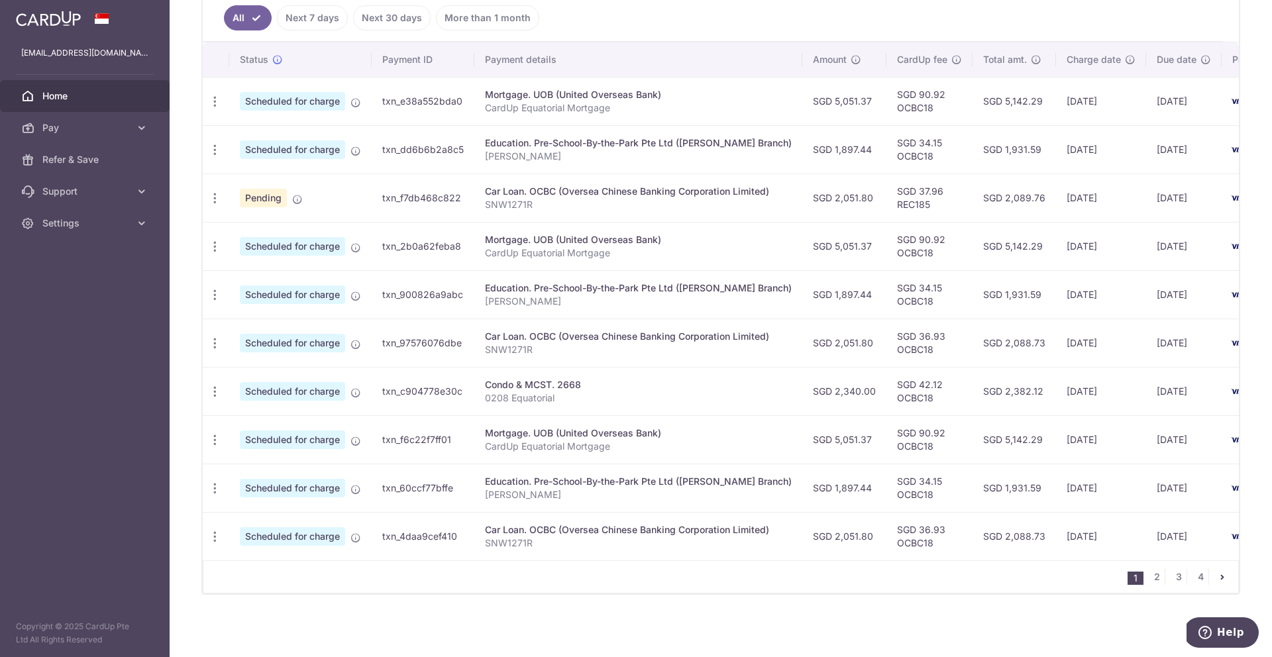
click at [722, 185] on div "Car Loan. OCBC (Oversea Chinese Banking Corporation Limited)" at bounding box center [638, 191] width 307 height 13
click at [673, 189] on div "Car Loan. OCBC (Oversea Chinese Banking Corporation Limited)" at bounding box center [638, 191] width 307 height 13
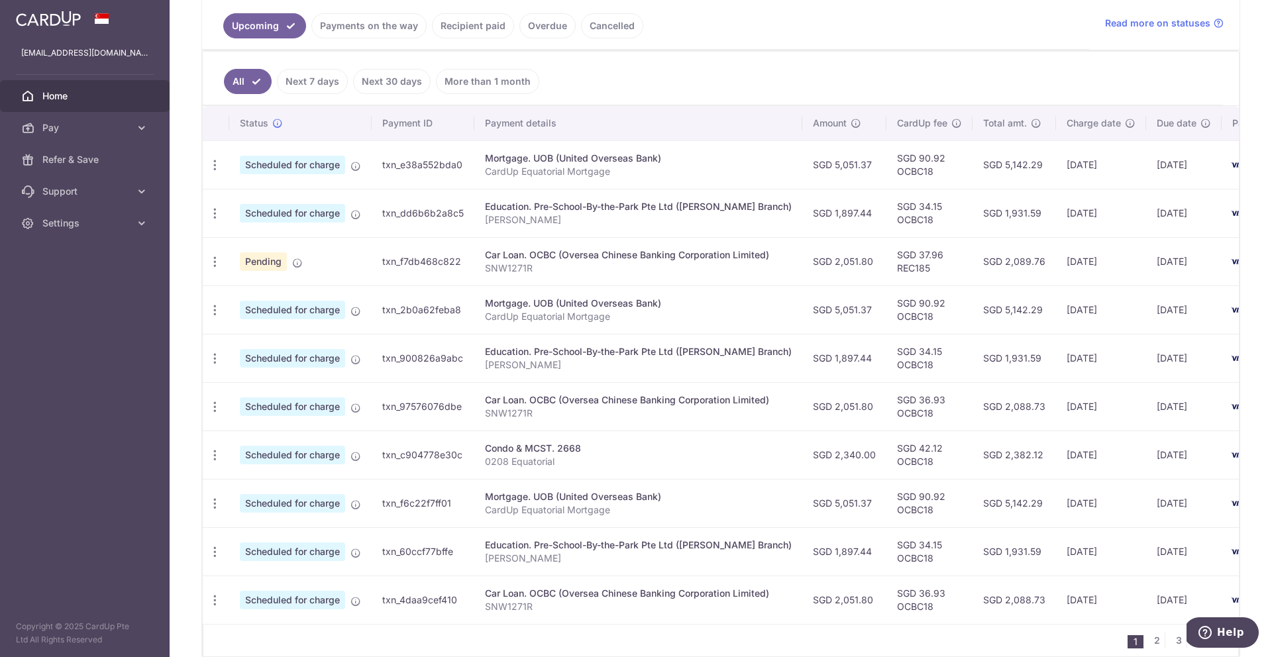
scroll to position [297, 0]
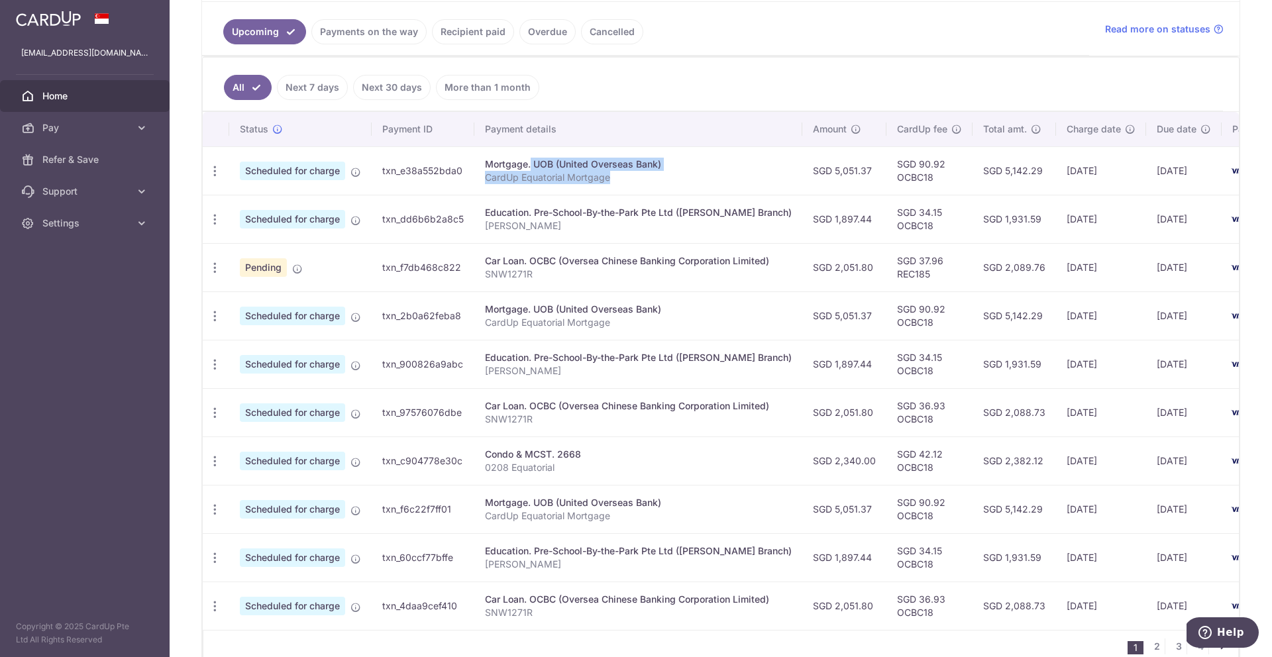
drag, startPoint x: 673, startPoint y: 189, endPoint x: 676, endPoint y: 154, distance: 34.5
click at [676, 154] on td "Mortgage. UOB (United Overseas Bank) CardUp Equatorial Mortgage" at bounding box center [638, 170] width 328 height 48
click at [710, 158] on div "Mortgage. UOB (United Overseas Bank)" at bounding box center [638, 164] width 307 height 13
drag, startPoint x: 710, startPoint y: 158, endPoint x: 684, endPoint y: 192, distance: 42.5
click at [684, 192] on td "Mortgage. UOB (United Overseas Bank) CardUp Equatorial Mortgage" at bounding box center [638, 170] width 328 height 48
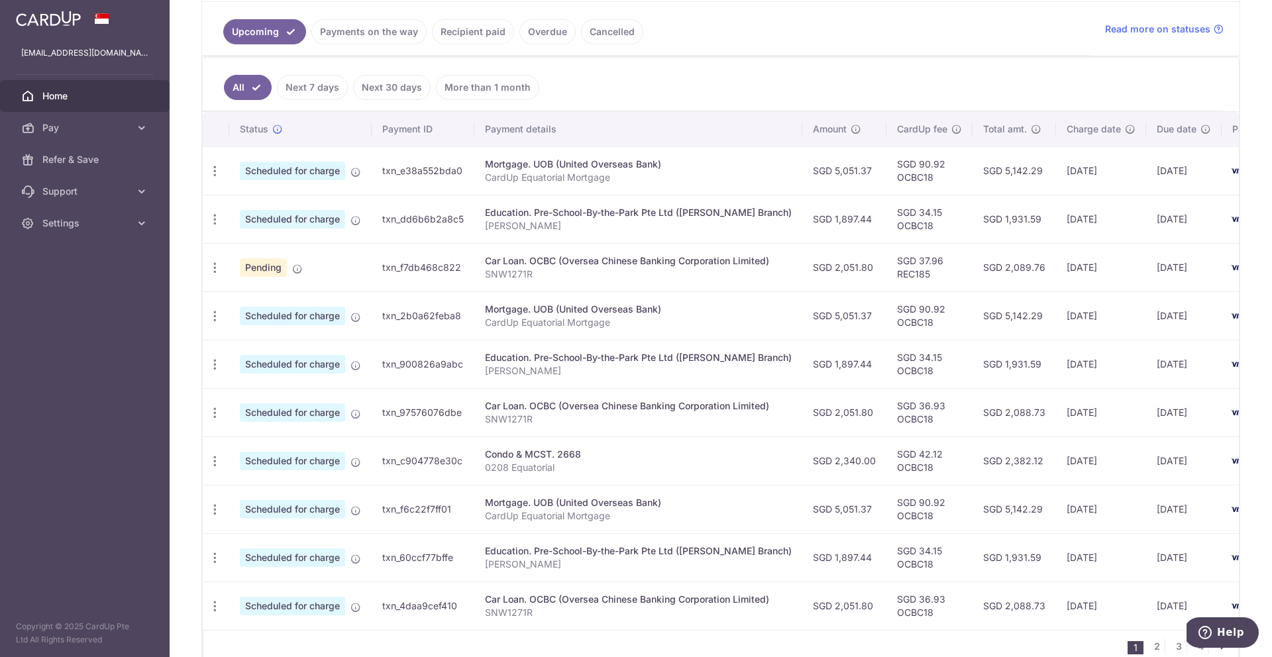
click at [722, 192] on td "Mortgage. UOB (United Overseas Bank) CardUp Equatorial Mortgage" at bounding box center [638, 170] width 328 height 48
drag, startPoint x: 722, startPoint y: 192, endPoint x: 725, endPoint y: 147, distance: 45.2
click at [725, 147] on td "Mortgage. UOB (United Overseas Bank) CardUp Equatorial Mortgage" at bounding box center [638, 170] width 328 height 48
click at [751, 158] on div "Mortgage. UOB (United Overseas Bank)" at bounding box center [638, 164] width 307 height 13
drag, startPoint x: 751, startPoint y: 158, endPoint x: 735, endPoint y: 181, distance: 28.1
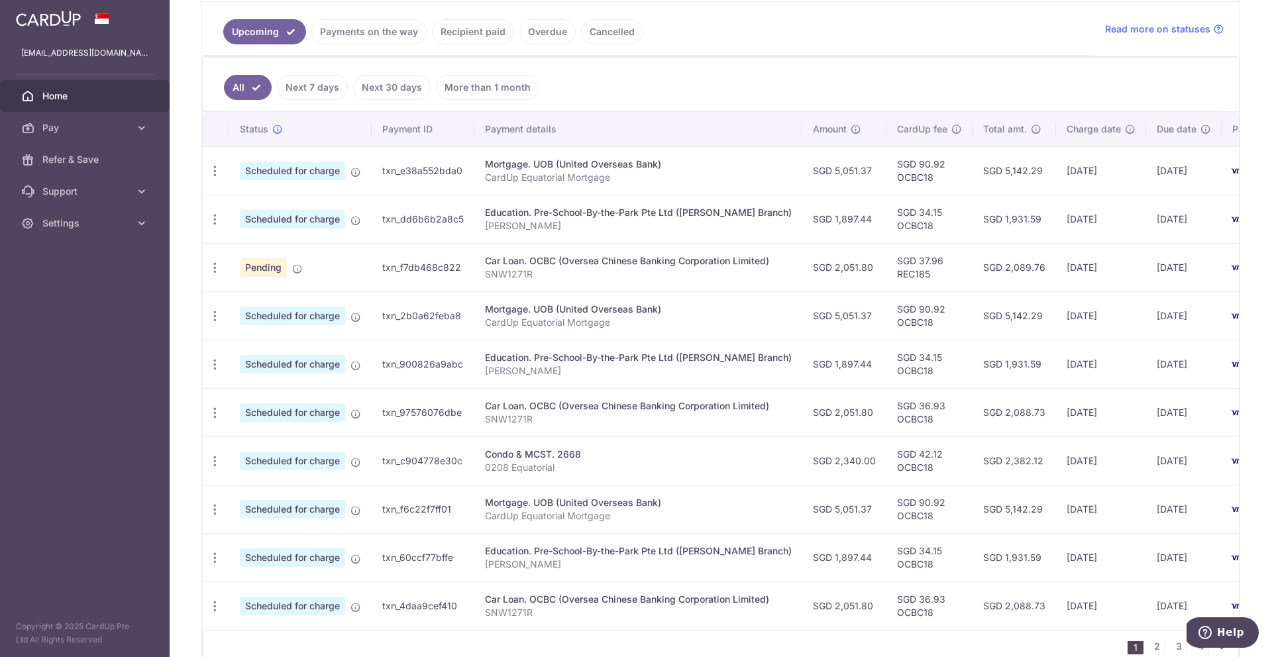
click at [735, 181] on td "Mortgage. UOB (United Overseas Bank) CardUp Equatorial Mortgage" at bounding box center [638, 170] width 328 height 48
click at [756, 164] on div "Mortgage. UOB (United Overseas Bank)" at bounding box center [638, 164] width 307 height 13
click at [218, 178] on icon "button" at bounding box center [215, 171] width 14 height 14
click at [275, 309] on span "Update payment" at bounding box center [285, 304] width 90 height 16
radio input "true"
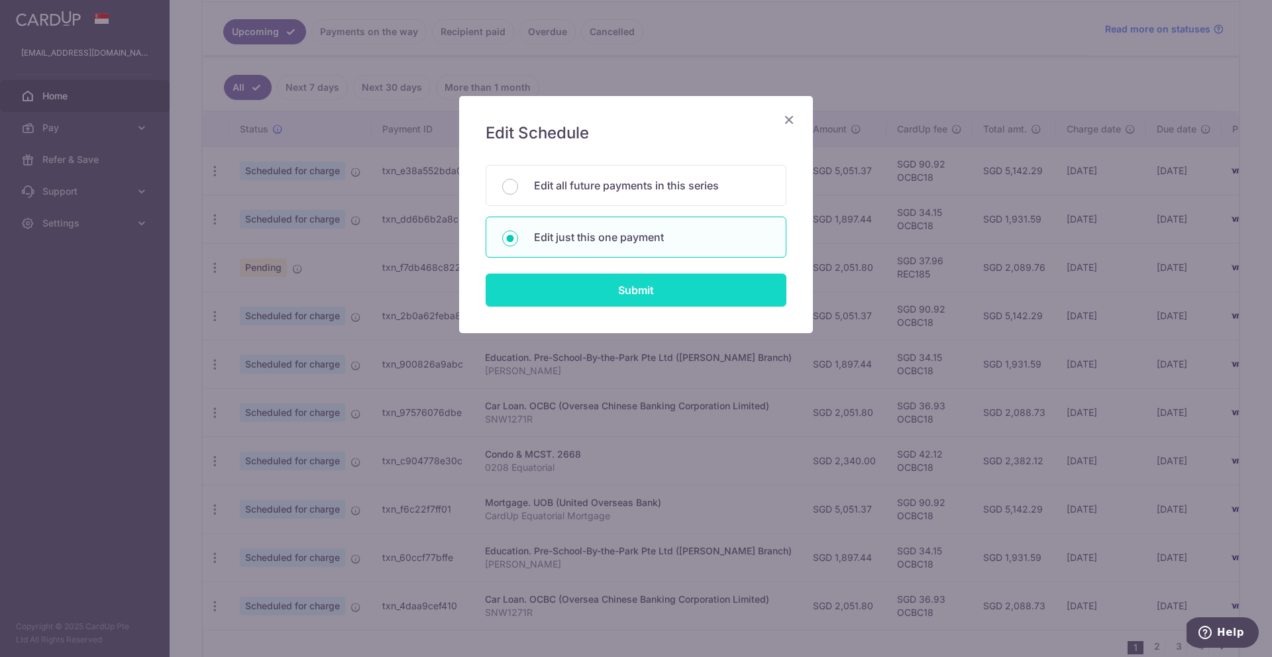
click at [646, 300] on input "Submit" at bounding box center [636, 290] width 301 height 33
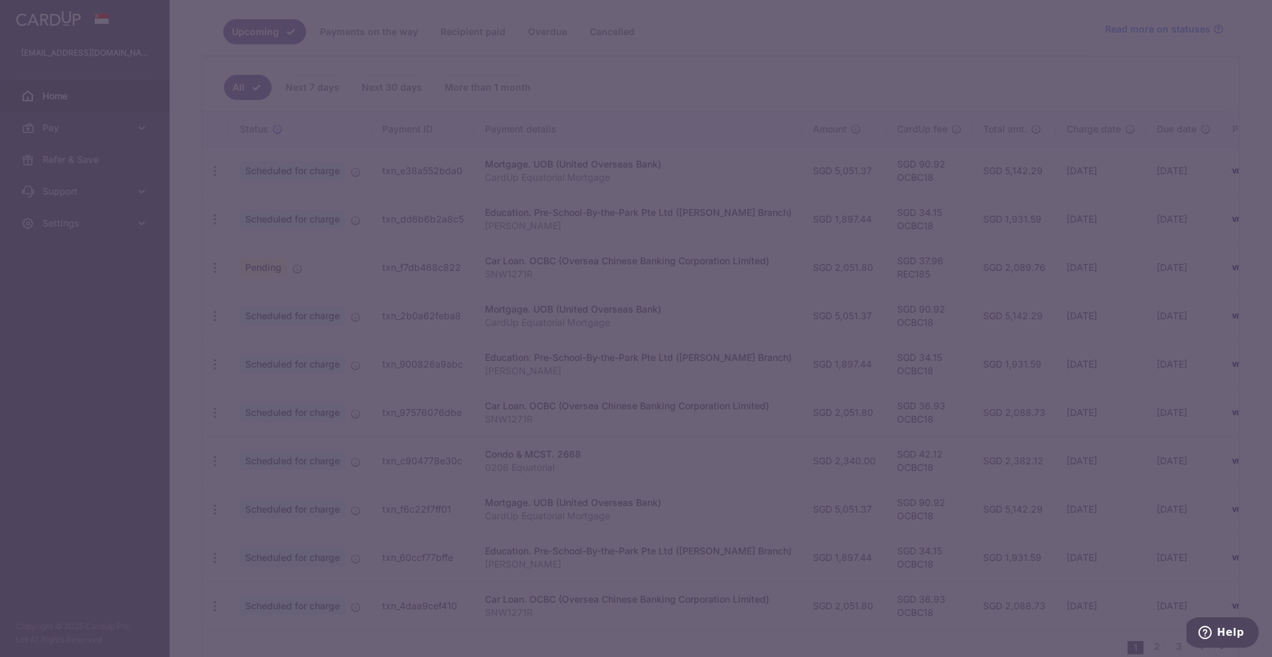
type input "REC185"
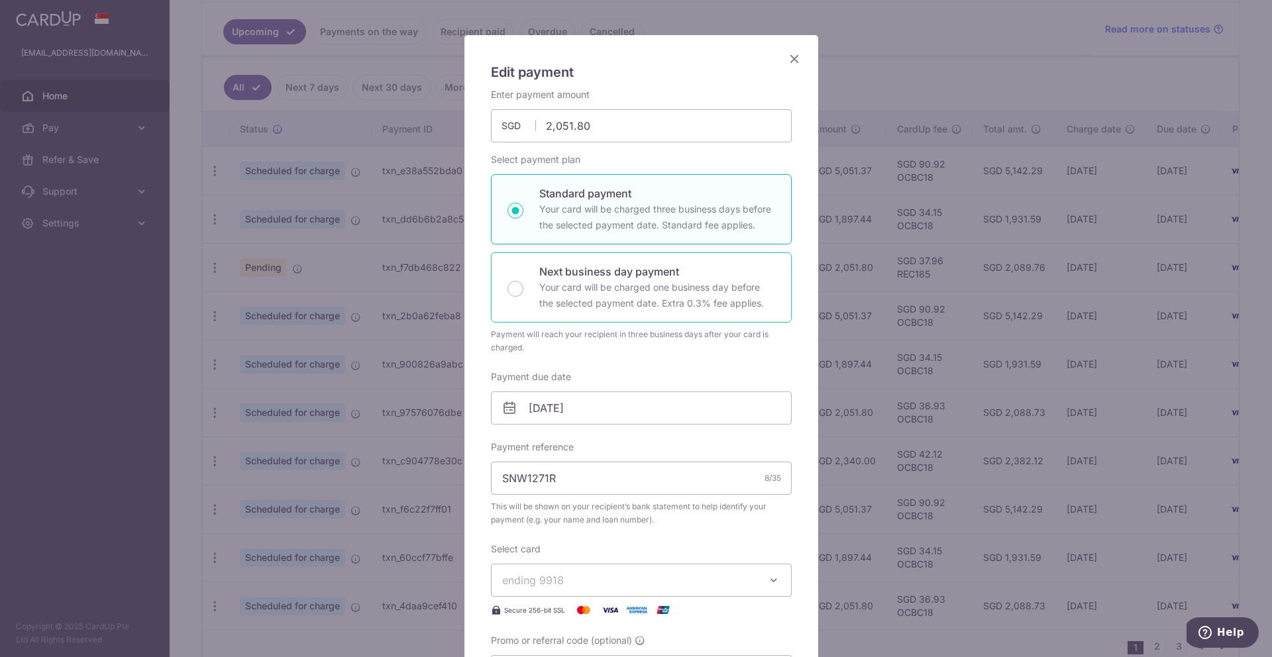
scroll to position [284, 0]
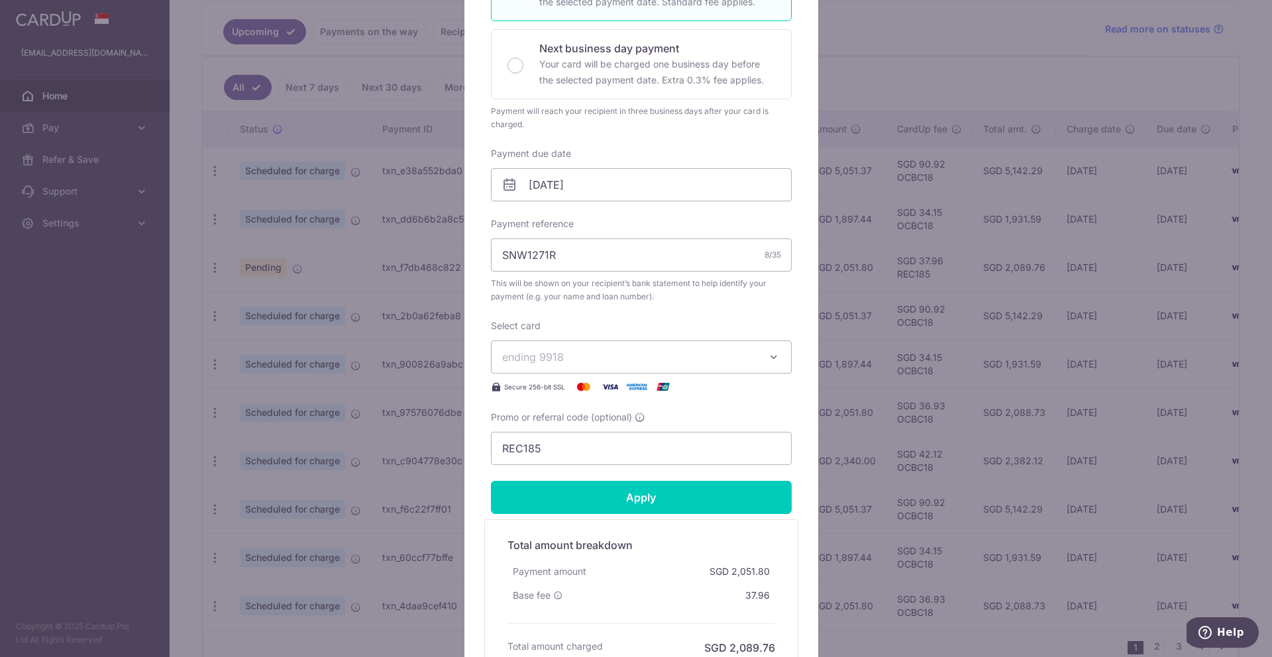
click at [636, 352] on span "ending 9918" at bounding box center [629, 357] width 254 height 16
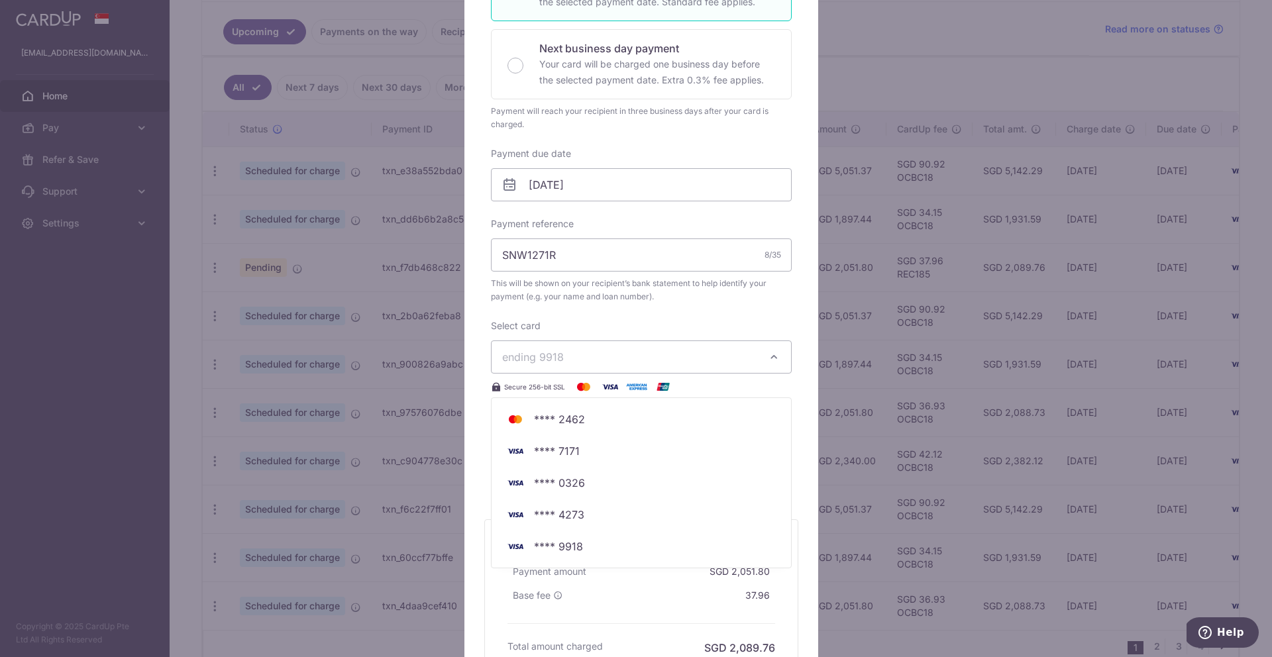
click at [846, 262] on div "Edit payment By clicking apply, you will make changes to all payments to OCBC (…" at bounding box center [636, 328] width 1272 height 657
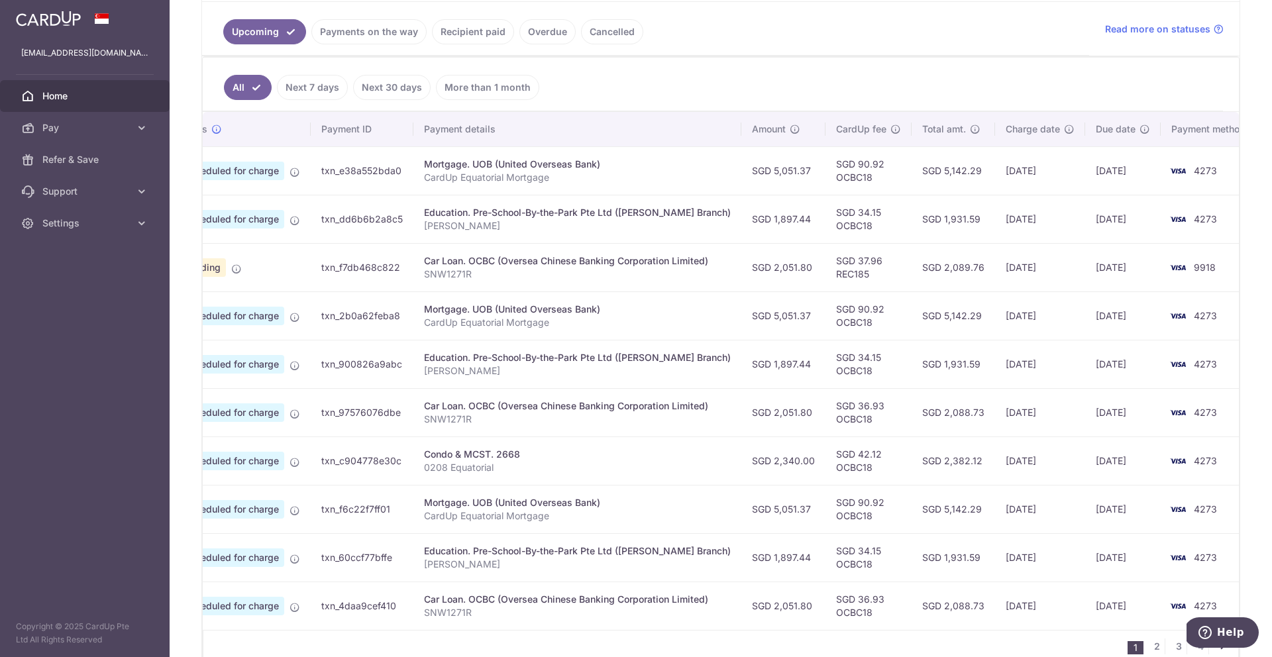
scroll to position [0, 0]
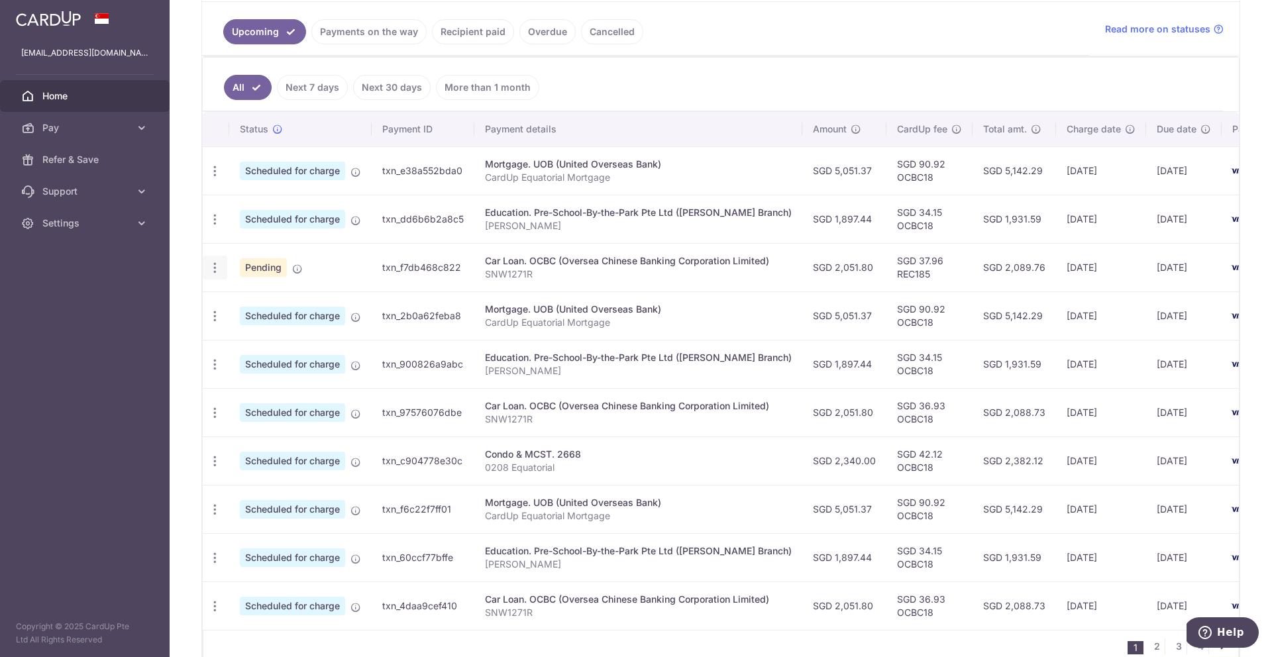
click at [221, 178] on icon "button" at bounding box center [215, 171] width 14 height 14
click at [247, 300] on span "Update payment" at bounding box center [285, 304] width 90 height 16
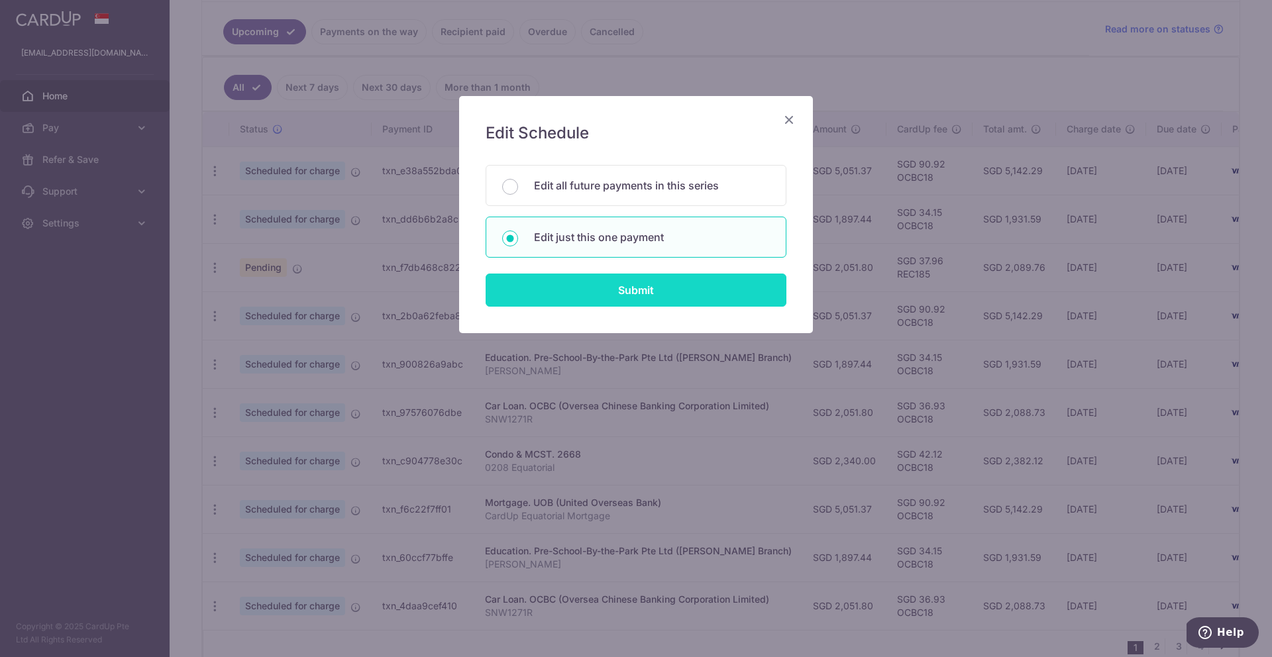
click at [650, 286] on input "Submit" at bounding box center [636, 290] width 301 height 33
radio input "true"
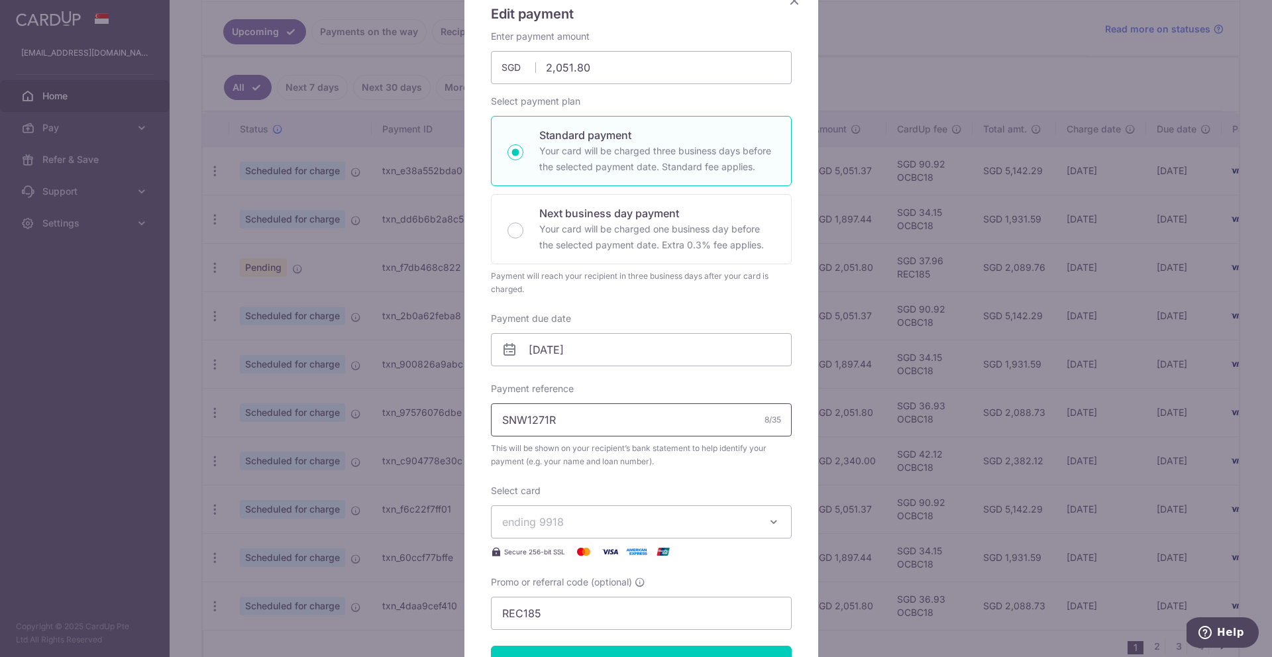
scroll to position [127, 0]
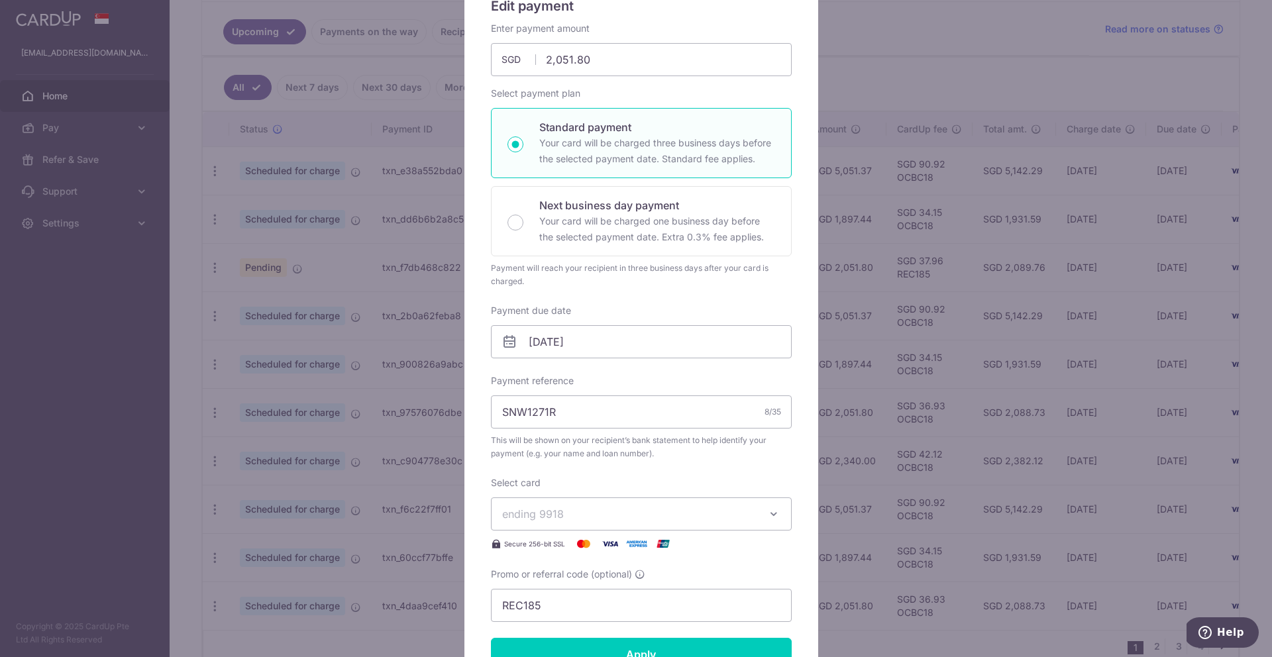
click at [608, 521] on span "ending 9918" at bounding box center [629, 514] width 254 height 16
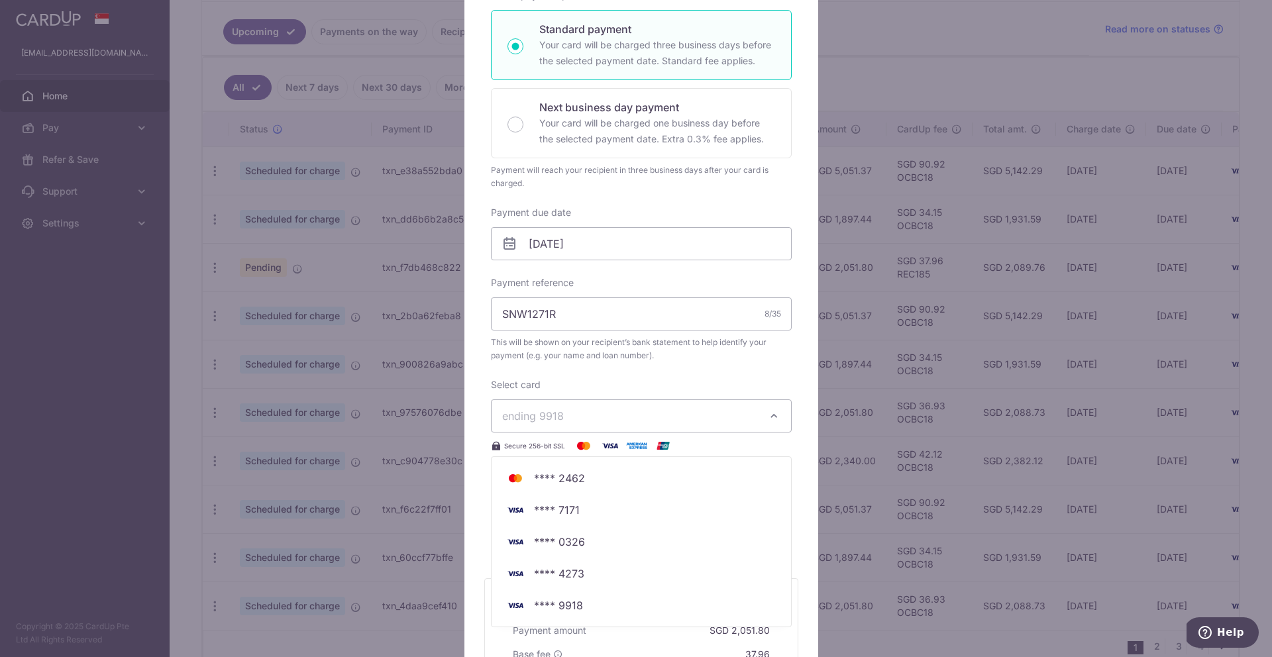
scroll to position [228, 0]
click at [555, 578] on span "**** 4273" at bounding box center [559, 571] width 50 height 16
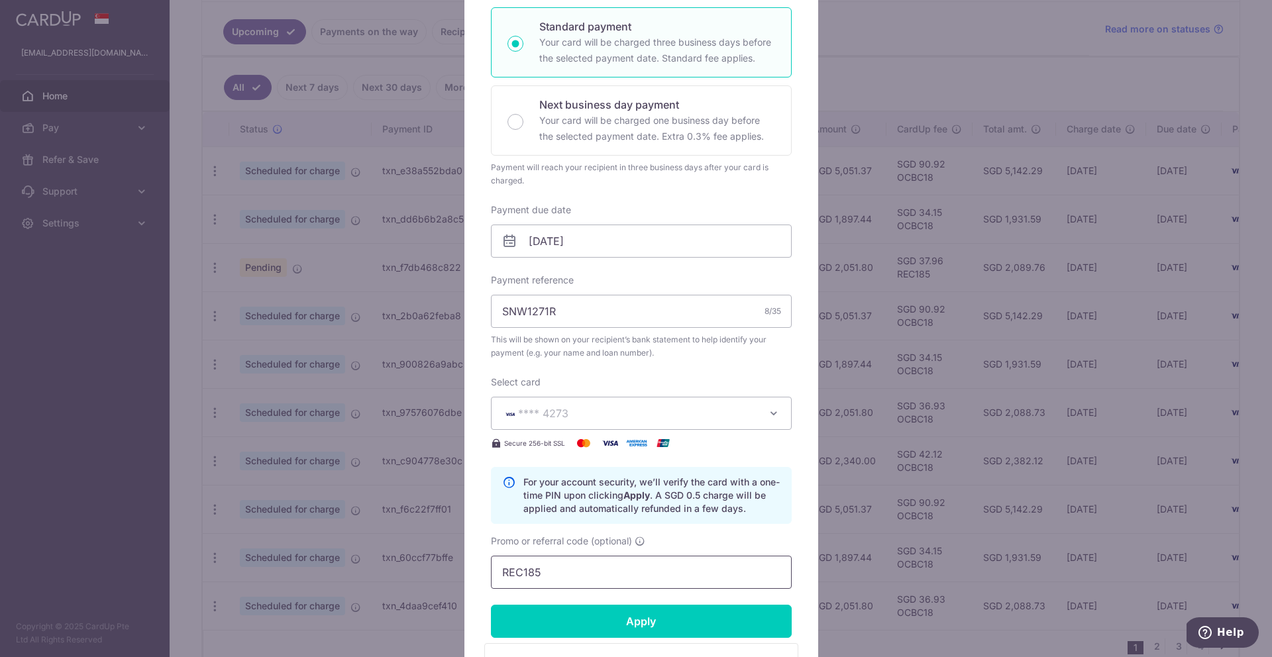
drag, startPoint x: 591, startPoint y: 576, endPoint x: 433, endPoint y: 578, distance: 159.0
click at [433, 578] on div "Edit payment By clicking apply, you will make changes to all payments to OCBC (…" at bounding box center [636, 328] width 1272 height 657
type input "OCBC18"
click at [733, 603] on form "By clicking apply, you will make changes to all payments to OCBC (Oversea Chine…" at bounding box center [641, 356] width 301 height 870
click at [727, 614] on input "Apply" at bounding box center [641, 621] width 301 height 33
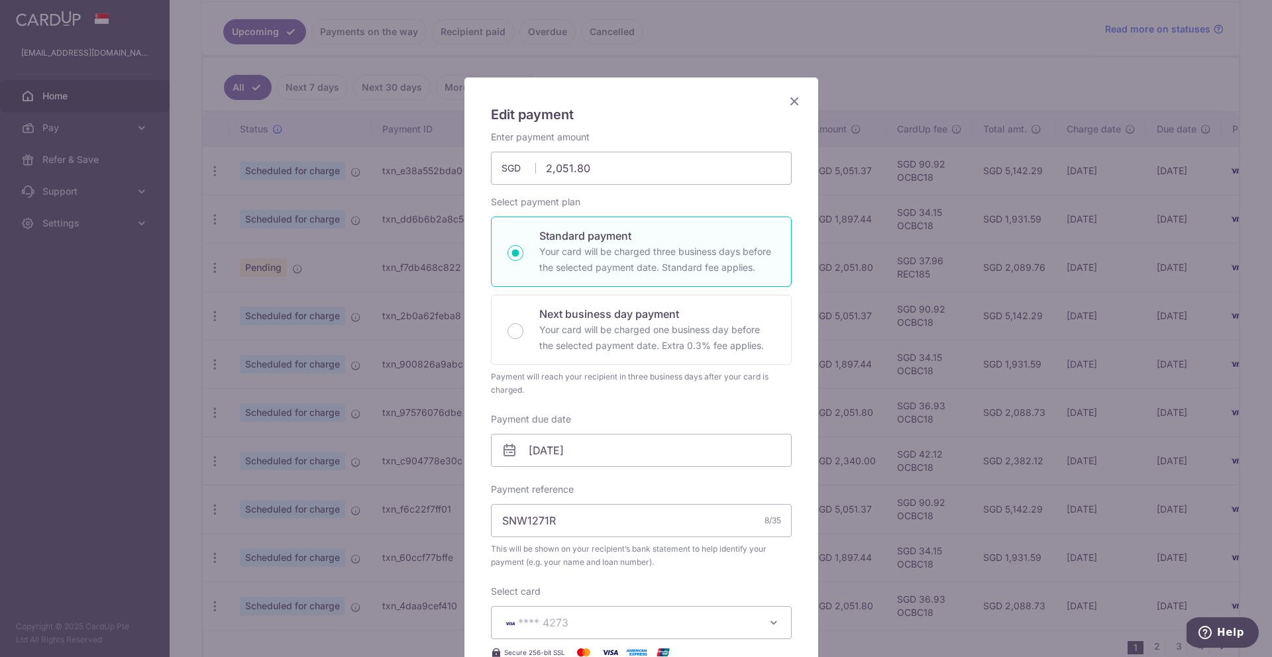
scroll to position [0, 0]
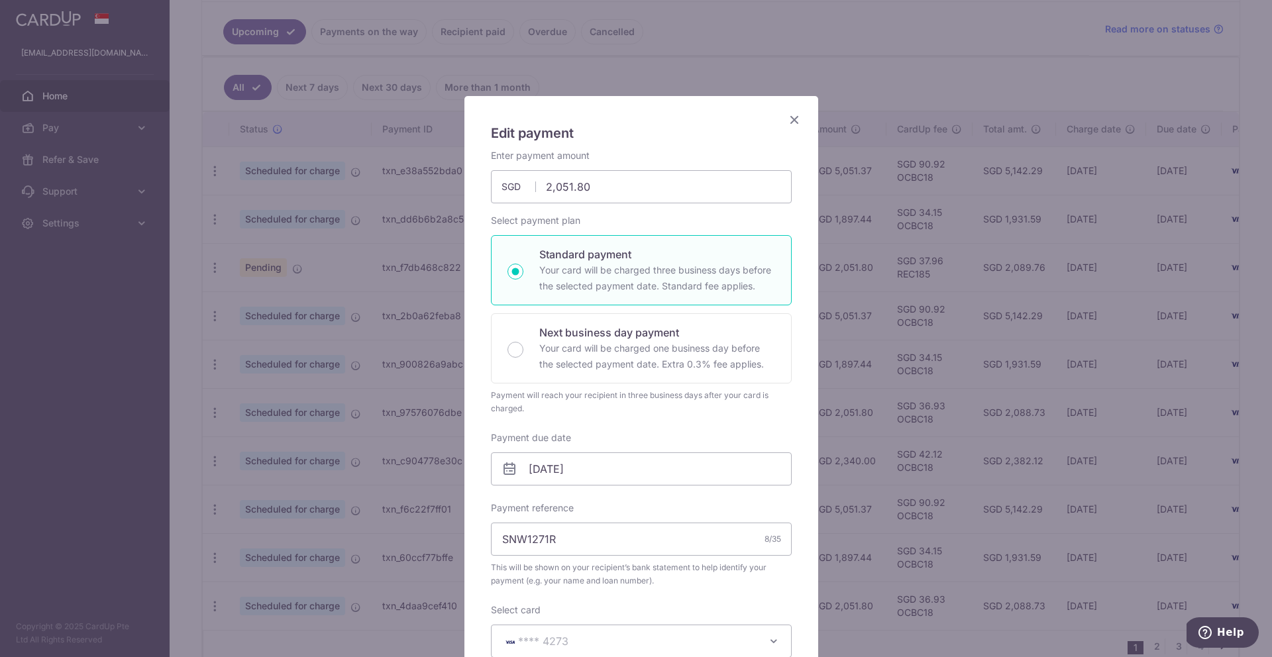
click at [790, 117] on icon "Close" at bounding box center [794, 119] width 16 height 17
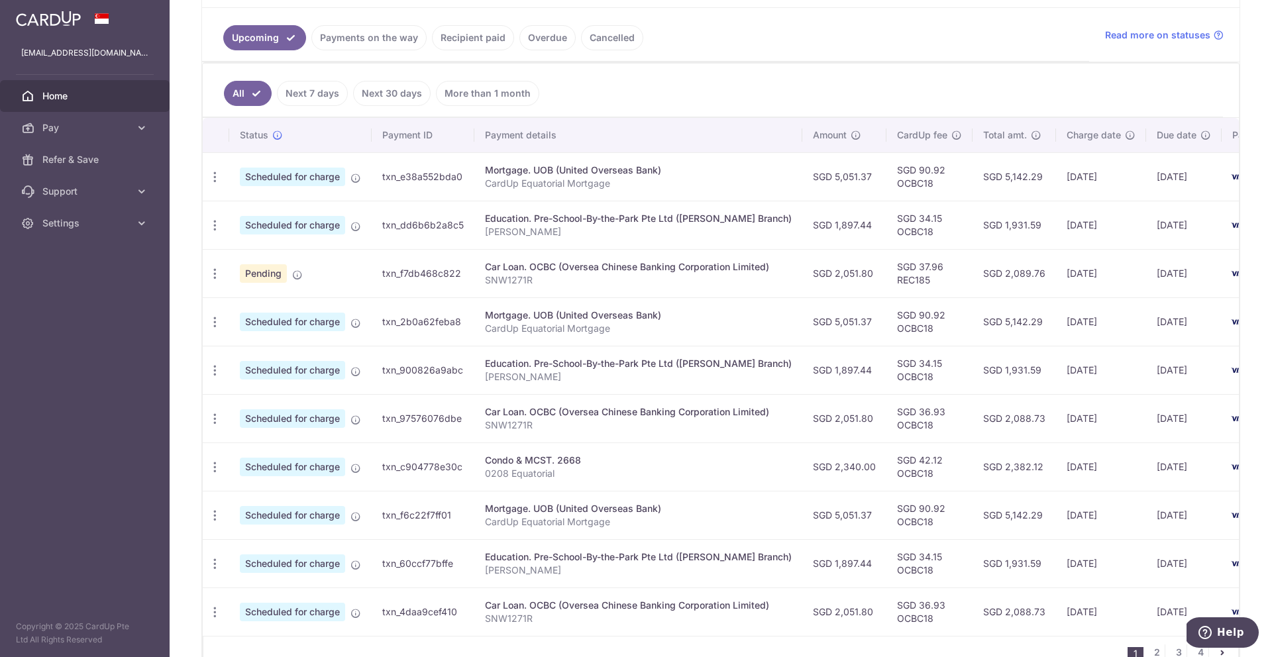
scroll to position [291, 0]
drag, startPoint x: 848, startPoint y: 181, endPoint x: 815, endPoint y: 176, distance: 33.5
click at [815, 176] on td "SGD 5,051.37" at bounding box center [844, 176] width 84 height 48
copy td "5,051.37"
click at [947, 100] on ul "All Next 7 days Next 30 days More than 1 month" at bounding box center [713, 91] width 1020 height 54
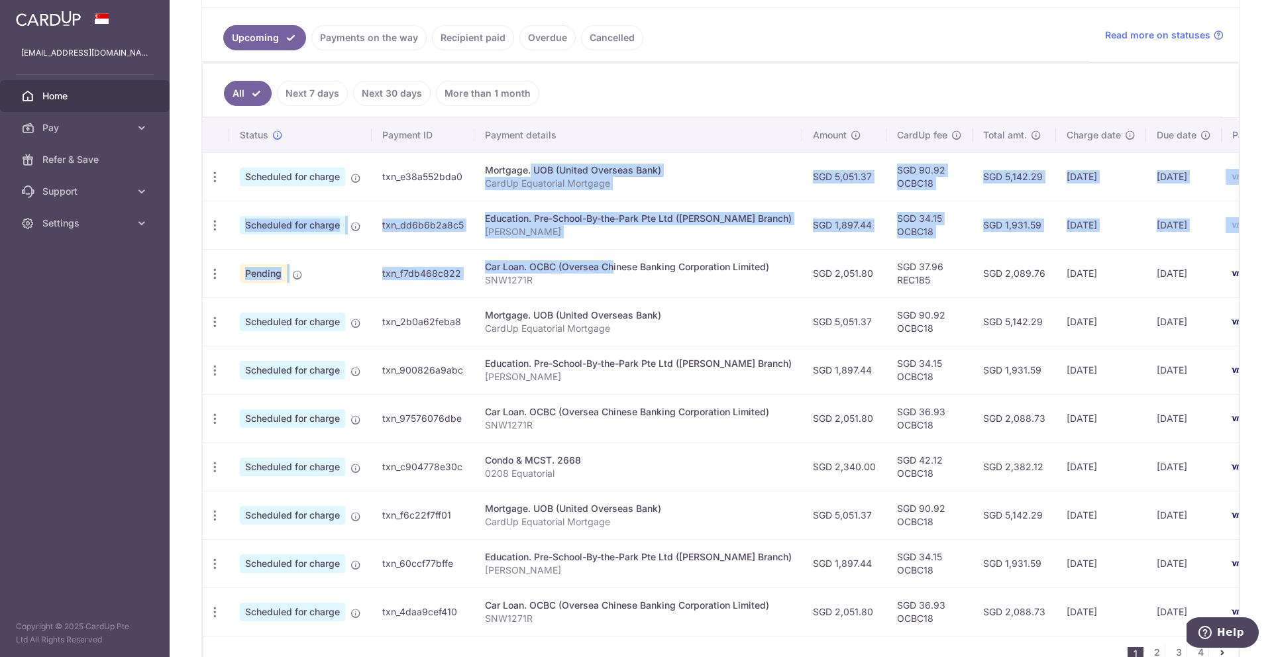
drag, startPoint x: 663, startPoint y: 157, endPoint x: 567, endPoint y: 269, distance: 147.5
click at [567, 269] on tbody "Update payment Cancel payment Scheduled for charge txn_e38a552bda0 Mortgage. UO…" at bounding box center [762, 394] width 1119 height 484
click at [635, 269] on div "Car Loan. OCBC (Oversea Chinese Banking Corporation Limited)" at bounding box center [638, 266] width 307 height 13
drag, startPoint x: 542, startPoint y: 289, endPoint x: 240, endPoint y: 184, distance: 319.7
click at [240, 184] on tbody "Update payment Cancel payment Scheduled for charge txn_e38a552bda0 Mortgage. UO…" at bounding box center [762, 394] width 1119 height 484
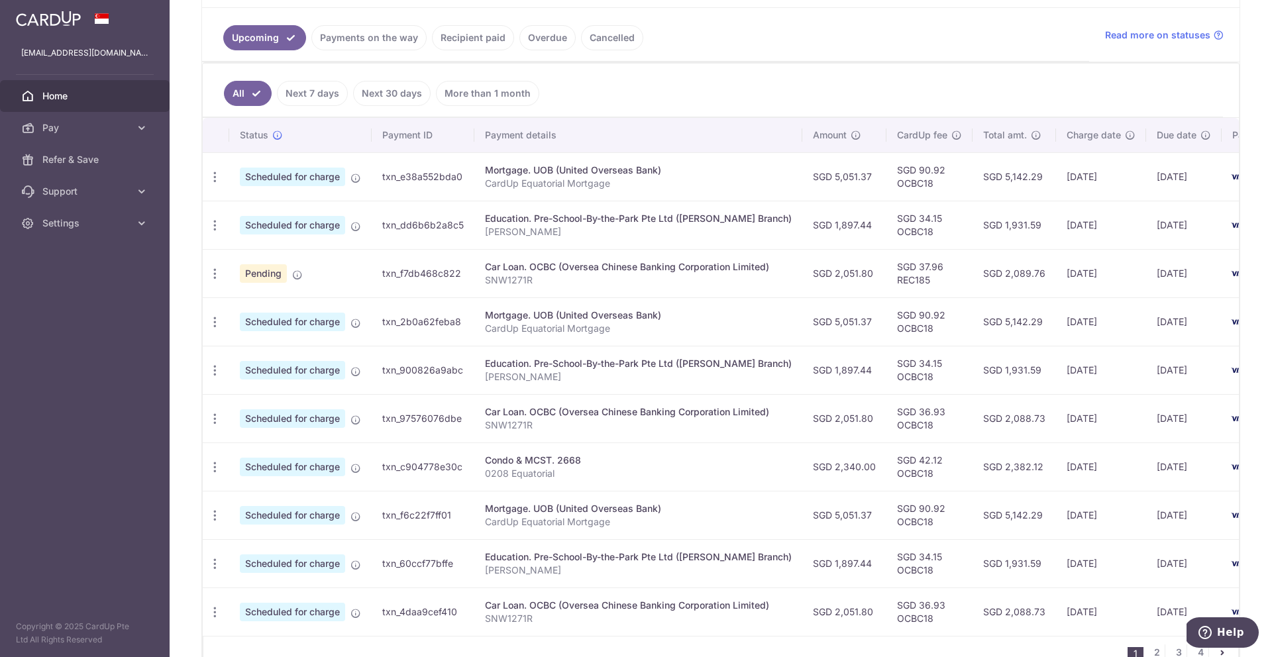
click at [826, 69] on ul "All Next 7 days Next 30 days More than 1 month" at bounding box center [713, 91] width 1020 height 54
click at [1244, 38] on div "× Pause Schedule Pause all future payments in this series Pause just this one p…" at bounding box center [721, 328] width 1102 height 657
click at [669, 194] on td "Mortgage. UOB (United Overseas Bank) CardUp Equatorial Mortgage" at bounding box center [638, 176] width 328 height 48
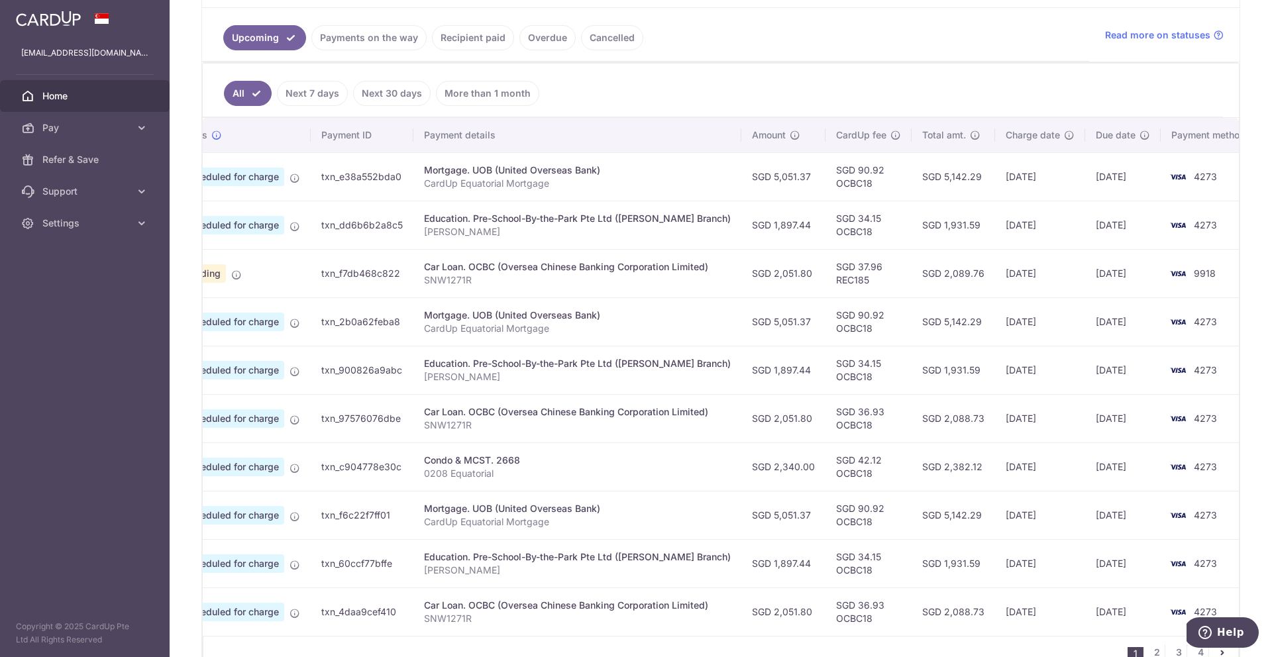
scroll to position [0, 54]
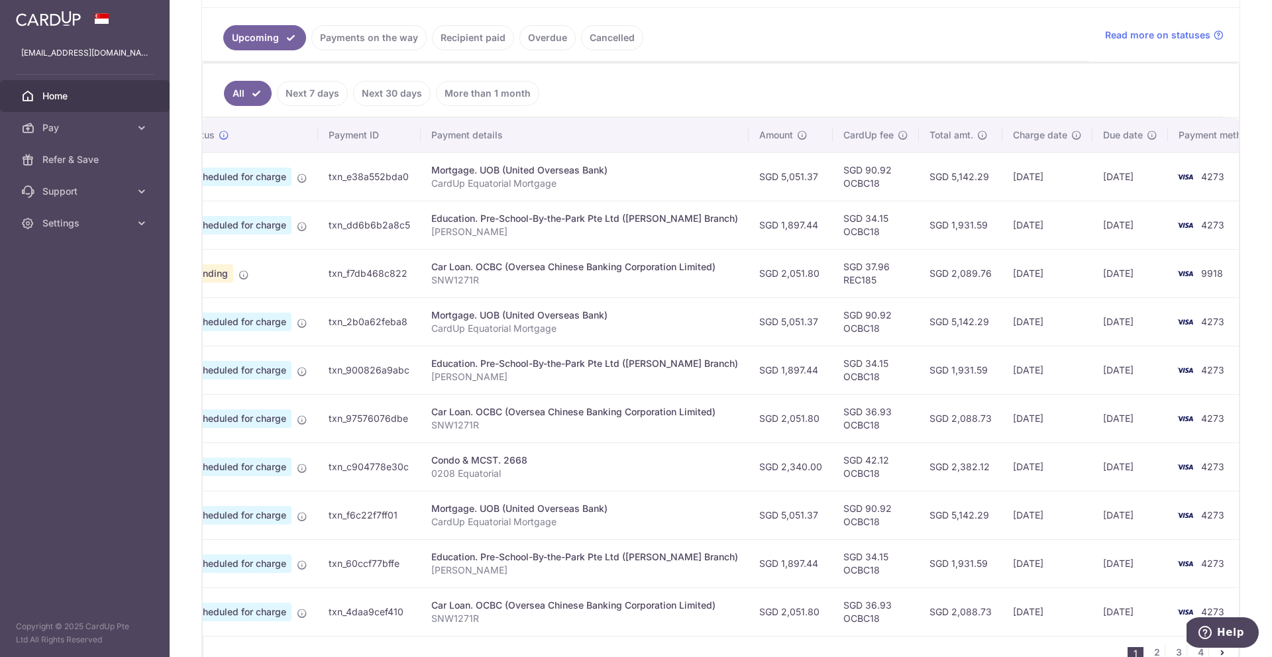
click at [621, 74] on ul "All Next 7 days Next 30 days More than 1 month" at bounding box center [713, 91] width 1020 height 54
click at [70, 103] on link "Home" at bounding box center [85, 96] width 170 height 32
